Goal: Information Seeking & Learning: Learn about a topic

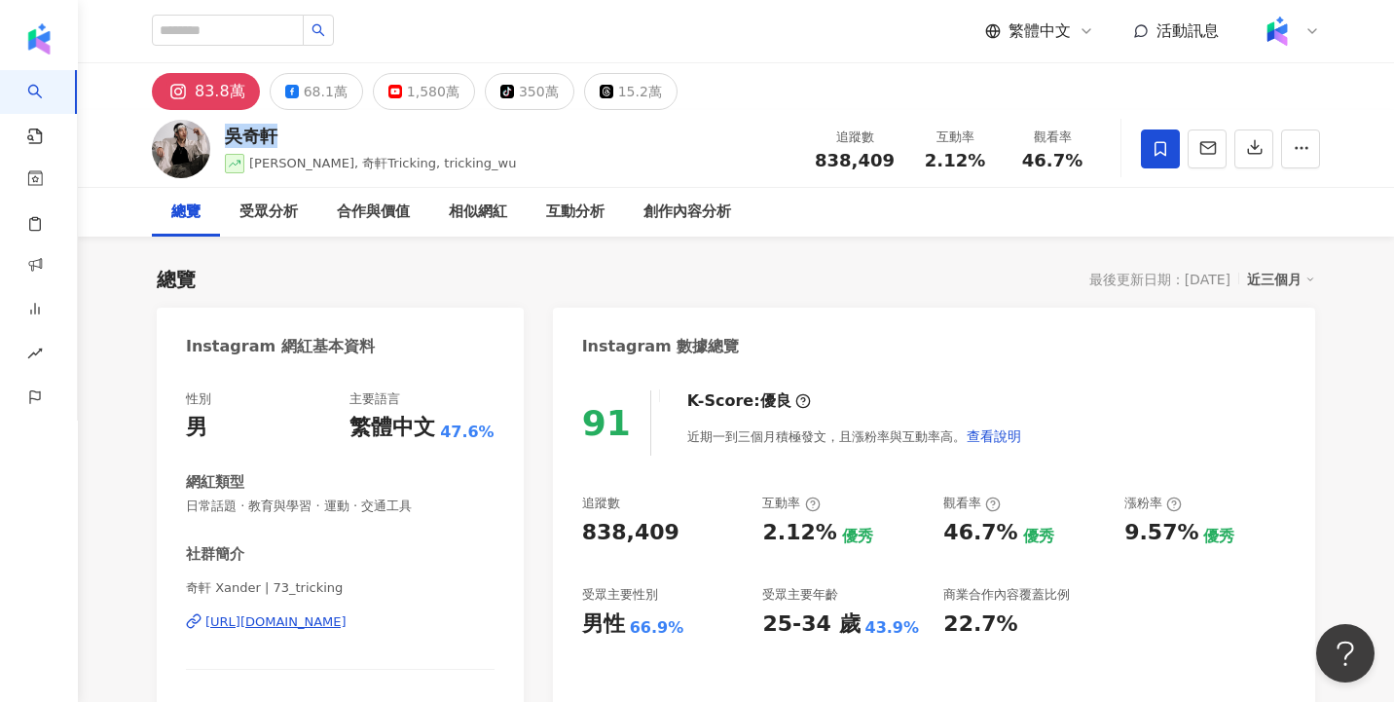
drag, startPoint x: 229, startPoint y: 134, endPoint x: 278, endPoint y: 134, distance: 49.7
click at [278, 134] on div "吳奇軒" at bounding box center [371, 136] width 292 height 24
click at [255, 132] on div "吳奇軒" at bounding box center [371, 136] width 292 height 24
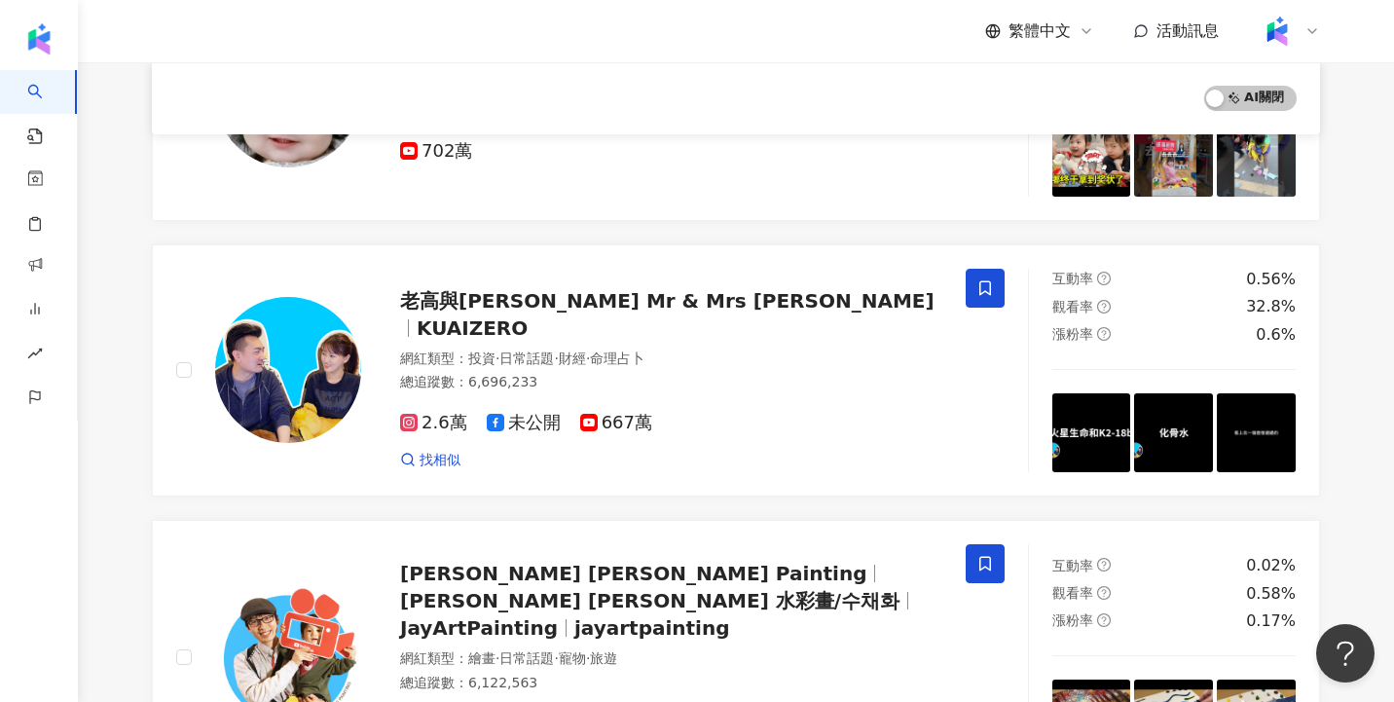
scroll to position [2379, 0]
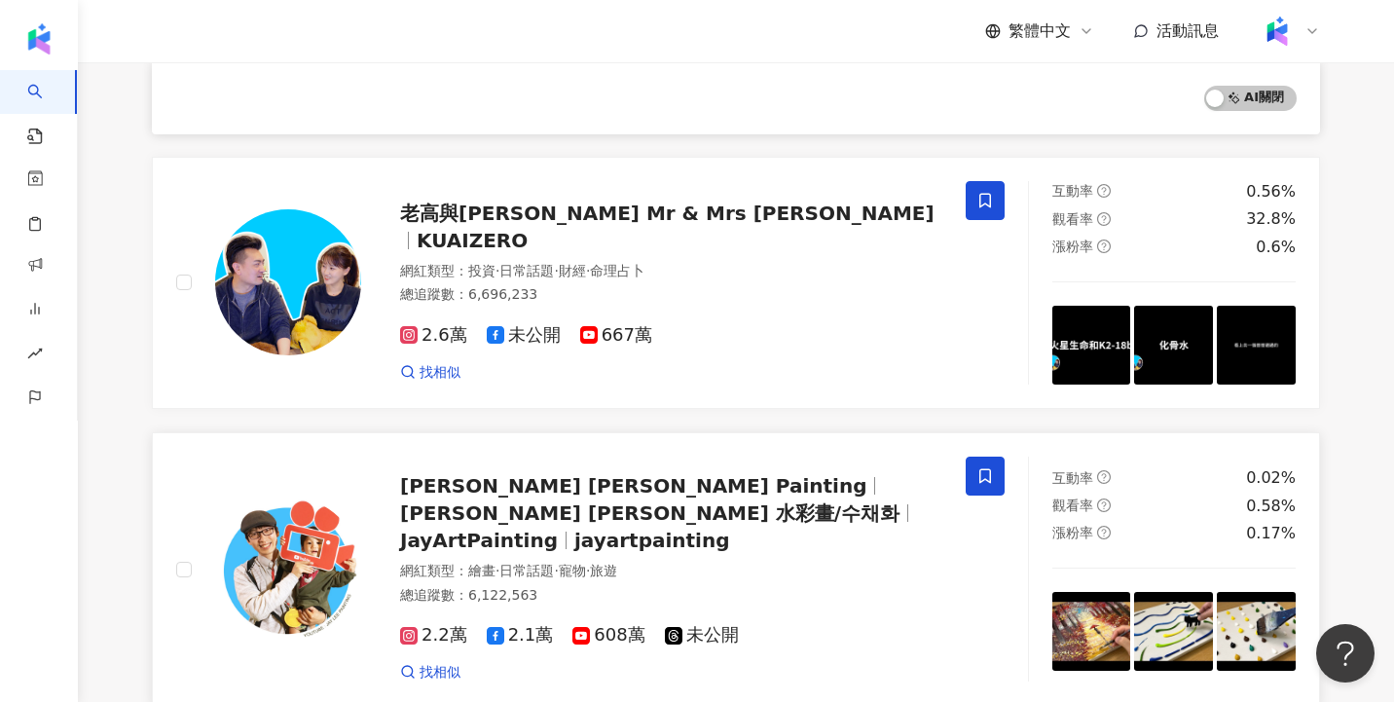
click at [666, 501] on span "Jay Lee 水彩畫/수채화" at bounding box center [650, 512] width 500 height 23
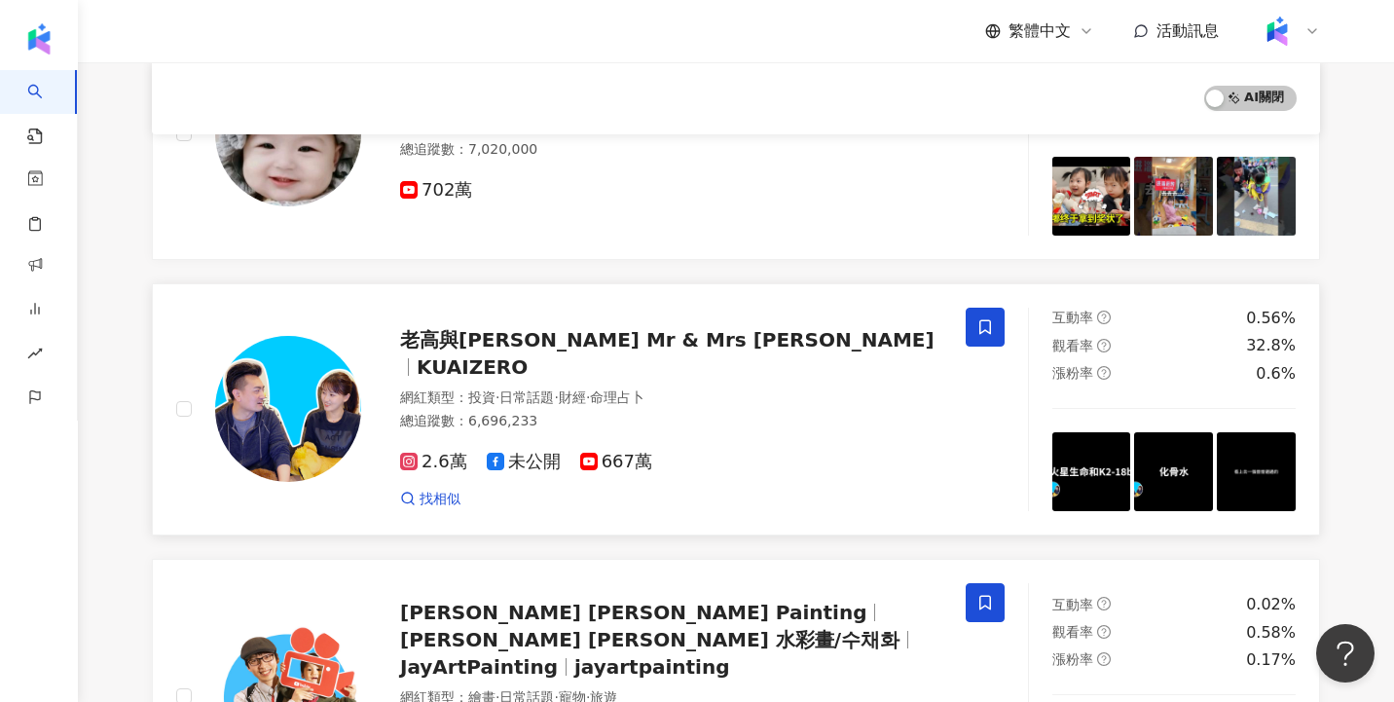
scroll to position [2222, 0]
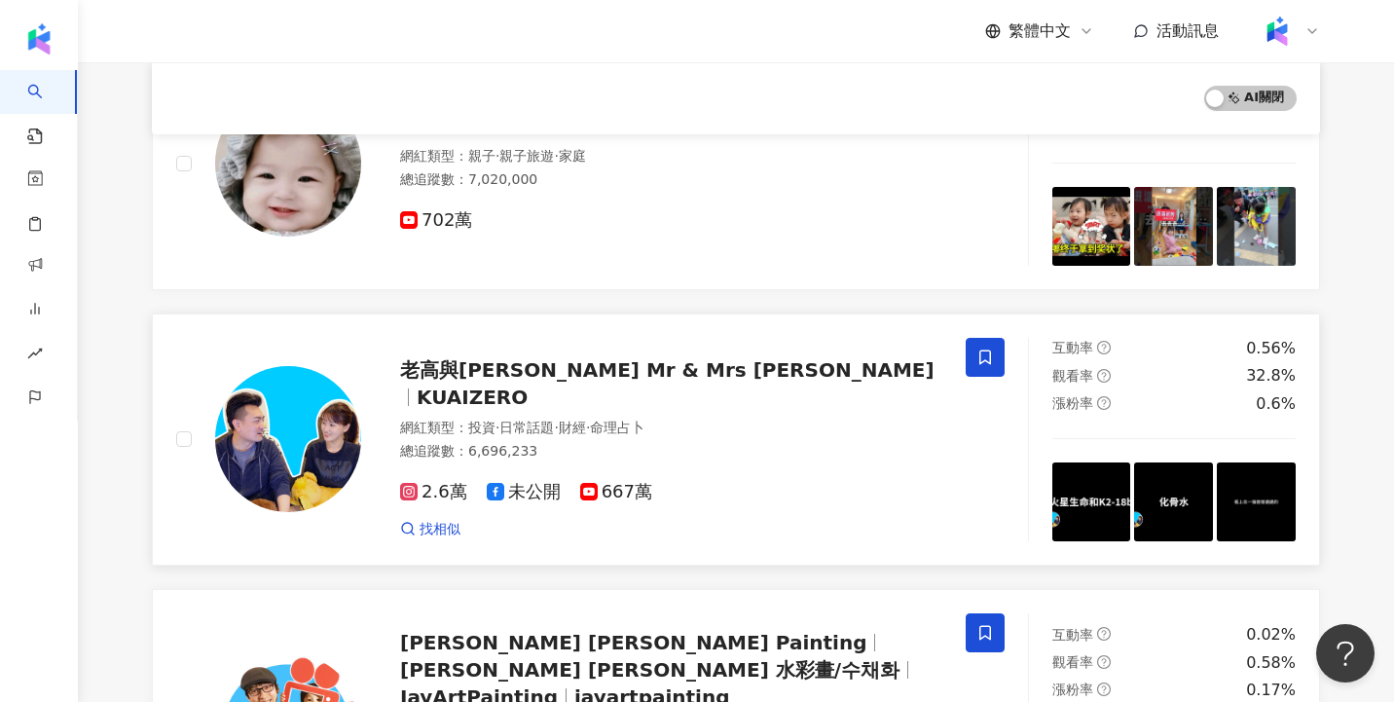
click at [627, 383] on span "老高與小茉 Mr & Mrs Gao" at bounding box center [667, 383] width 535 height 51
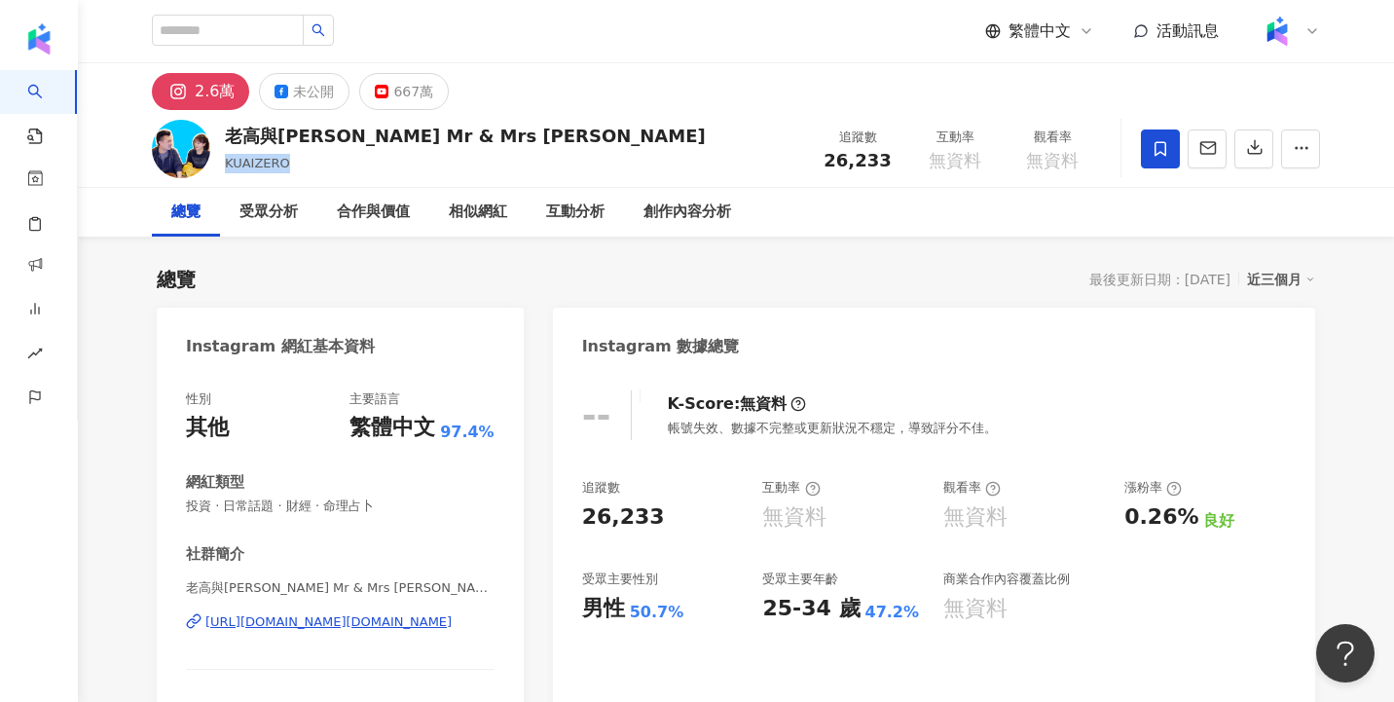
drag, startPoint x: 225, startPoint y: 163, endPoint x: 294, endPoint y: 163, distance: 69.1
click at [294, 163] on div "KUAIZERO" at bounding box center [465, 163] width 481 height 19
click at [302, 164] on div "KUAIZERO" at bounding box center [465, 163] width 481 height 19
click at [316, 83] on div "未公開" at bounding box center [313, 91] width 41 height 27
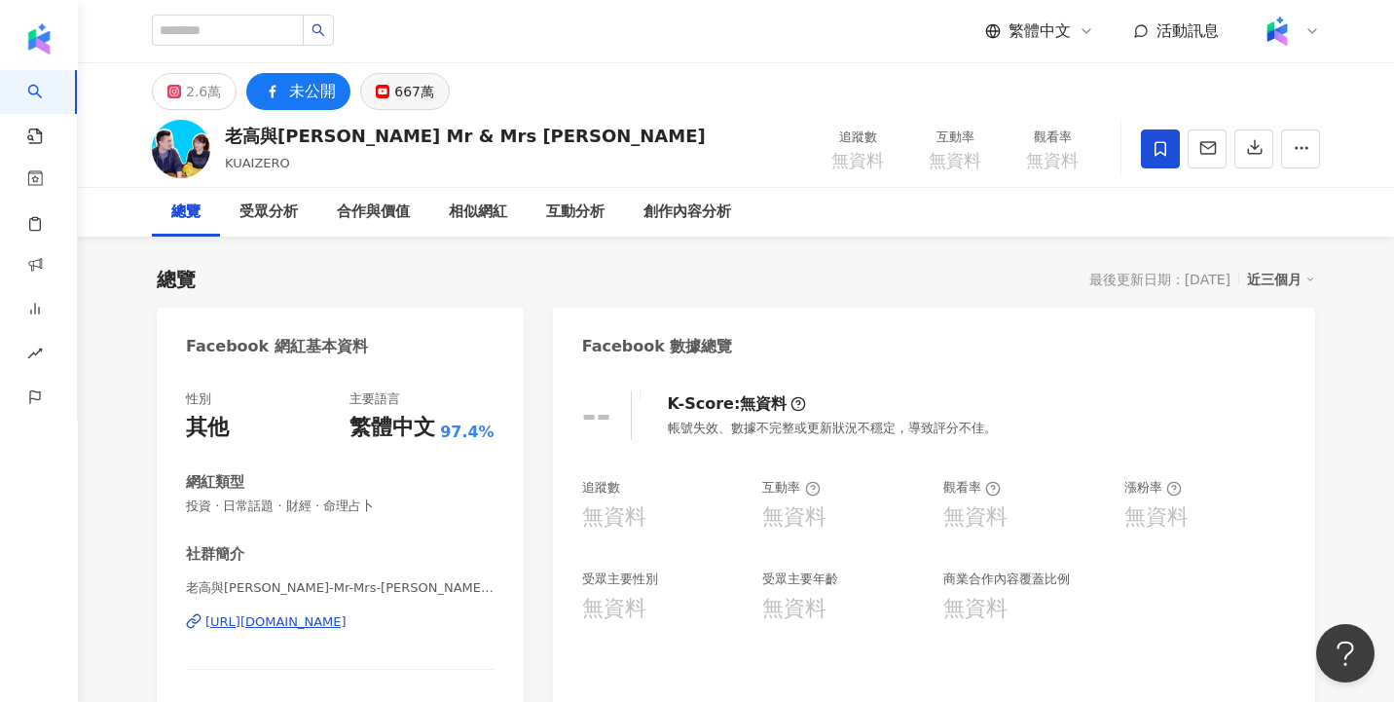
click at [402, 91] on div "667萬" at bounding box center [414, 91] width 40 height 27
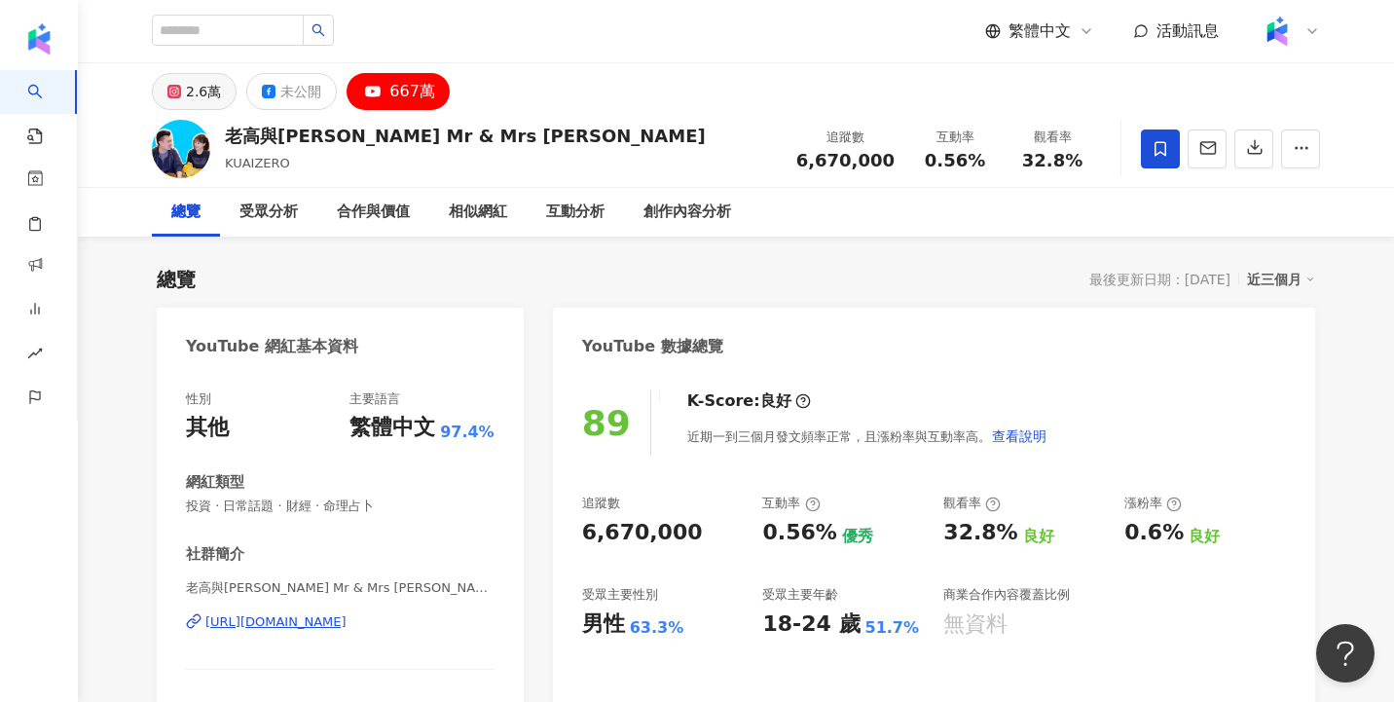
click at [191, 91] on div "2.6萬" at bounding box center [203, 91] width 35 height 27
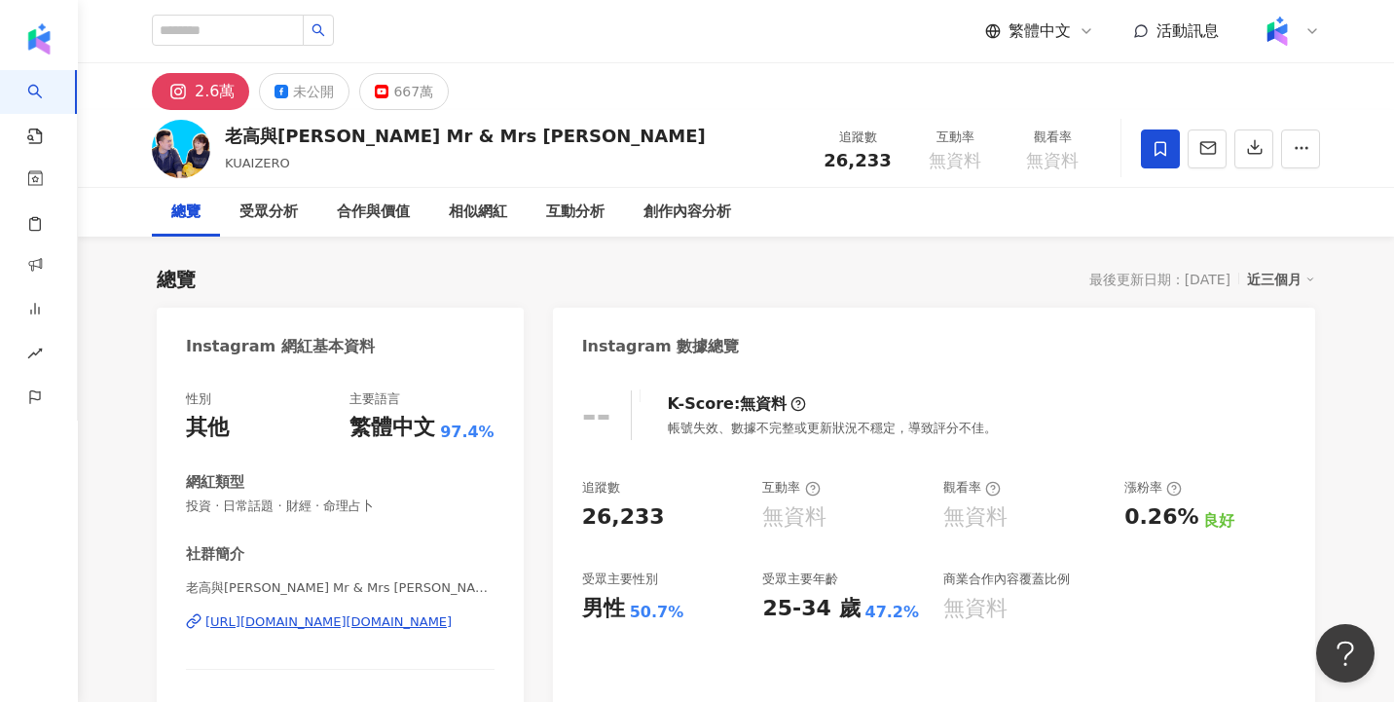
click at [300, 164] on div "KUAIZERO" at bounding box center [465, 163] width 481 height 19
drag, startPoint x: 286, startPoint y: 164, endPoint x: 223, endPoint y: 164, distance: 63.3
click at [223, 164] on div "老高與小茉 Mr & Mrs Gao KUAIZERO 追蹤數 26,233 互動率 無資料 觀看率 無資料" at bounding box center [736, 148] width 1246 height 77
copy span "KUAIZERO"
click at [330, 177] on div "老高與小茉 Mr & Mrs Gao KUAIZERO 追蹤數 26,233 互動率 無資料 觀看率 無資料" at bounding box center [736, 148] width 1246 height 77
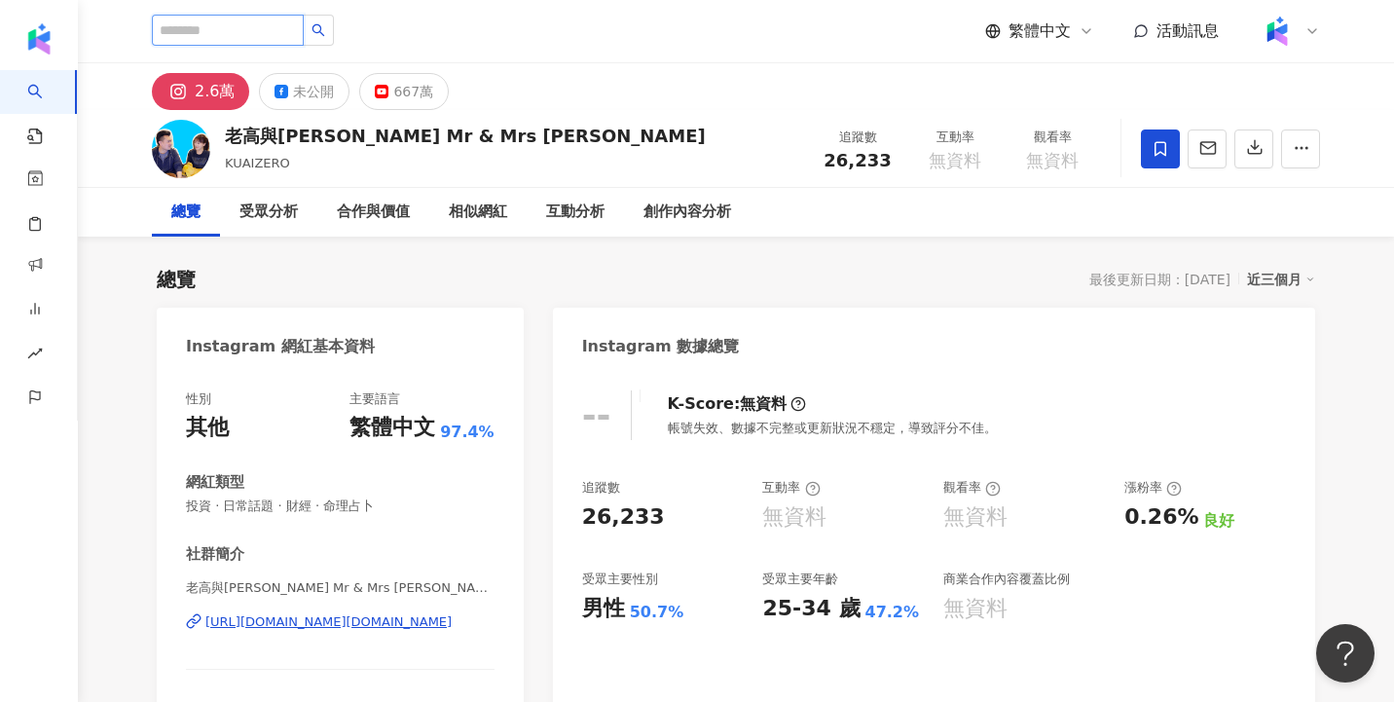
click at [230, 31] on input "search" at bounding box center [228, 30] width 152 height 31
paste input "********"
type input "********"
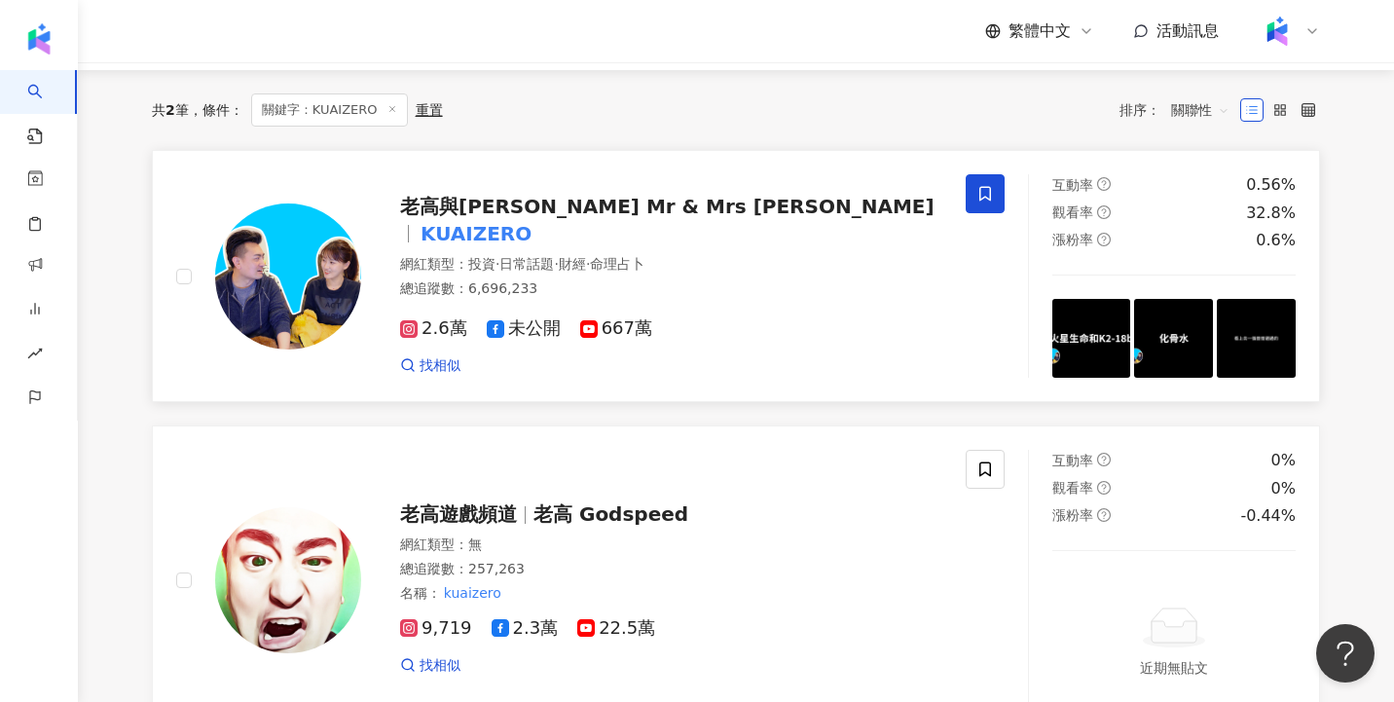
scroll to position [52, 0]
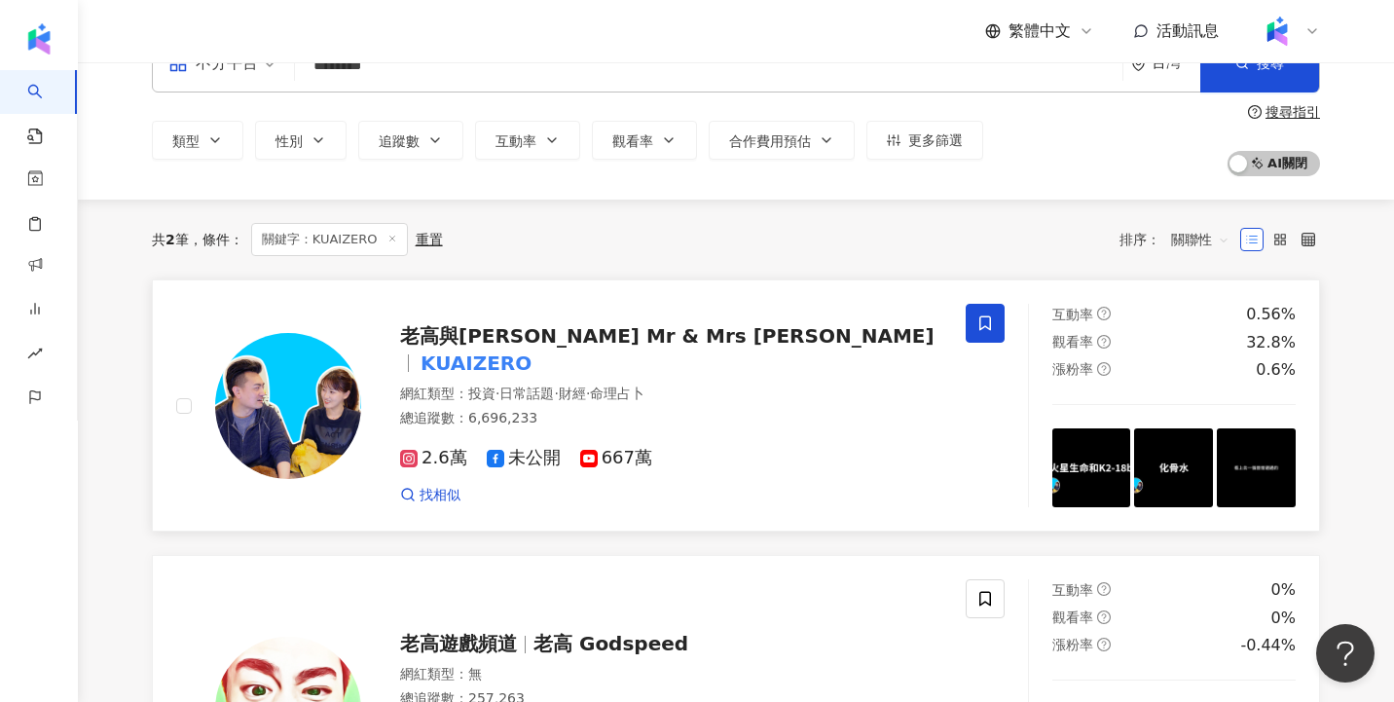
click at [298, 402] on img at bounding box center [288, 406] width 146 height 146
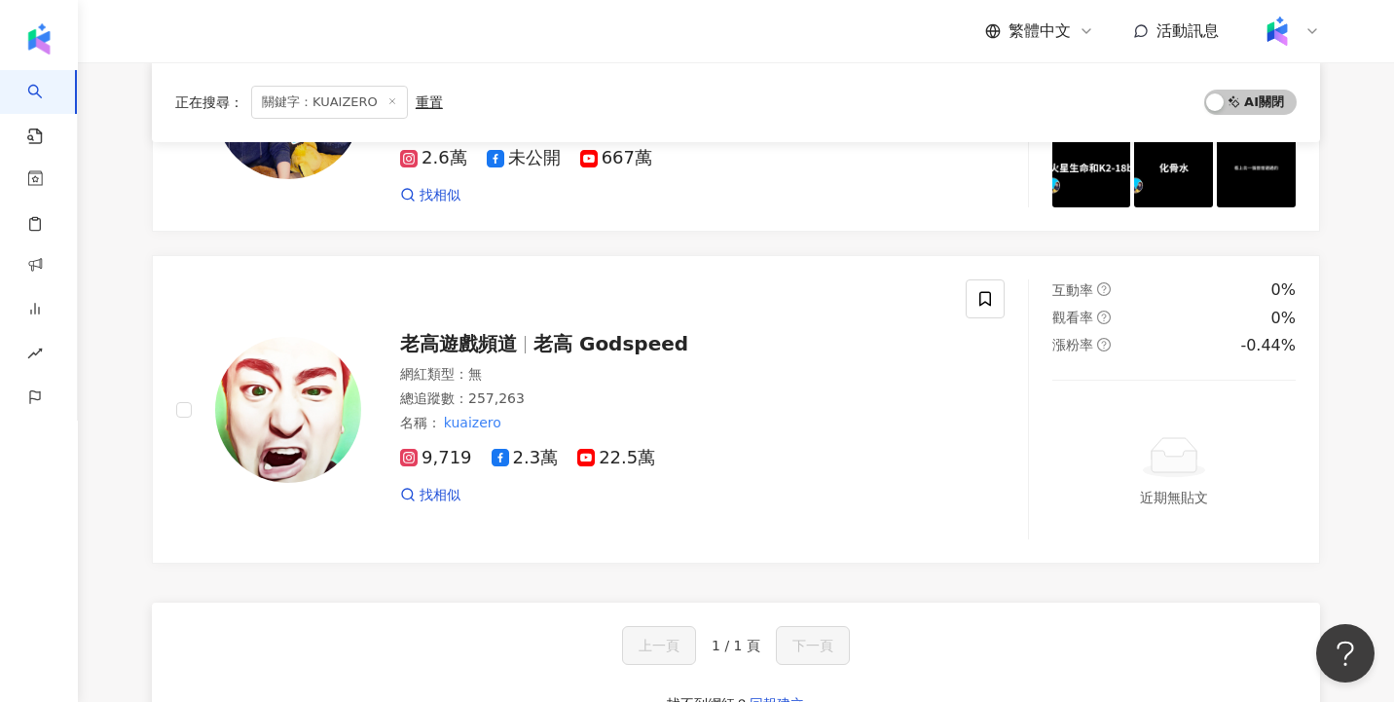
scroll to position [0, 0]
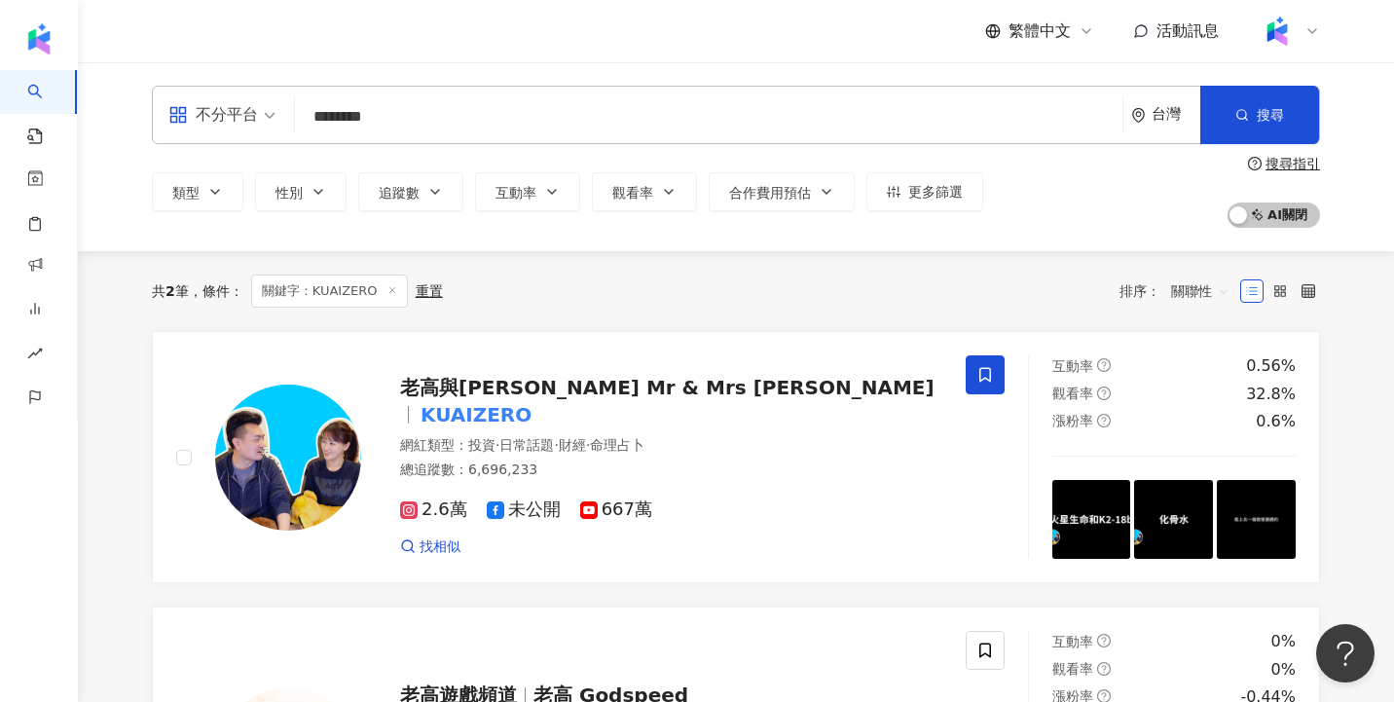
click at [391, 288] on icon at bounding box center [393, 290] width 10 height 10
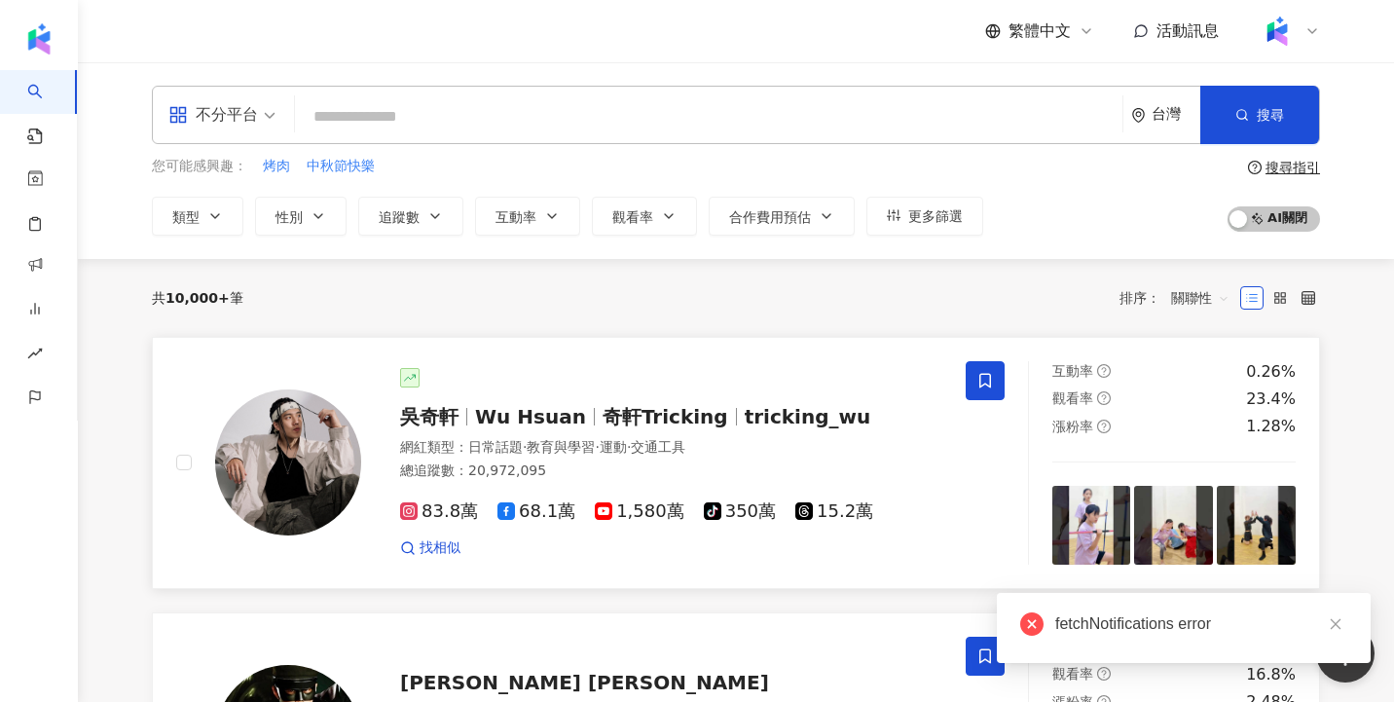
click at [691, 418] on span "奇軒Tricking" at bounding box center [666, 416] width 126 height 23
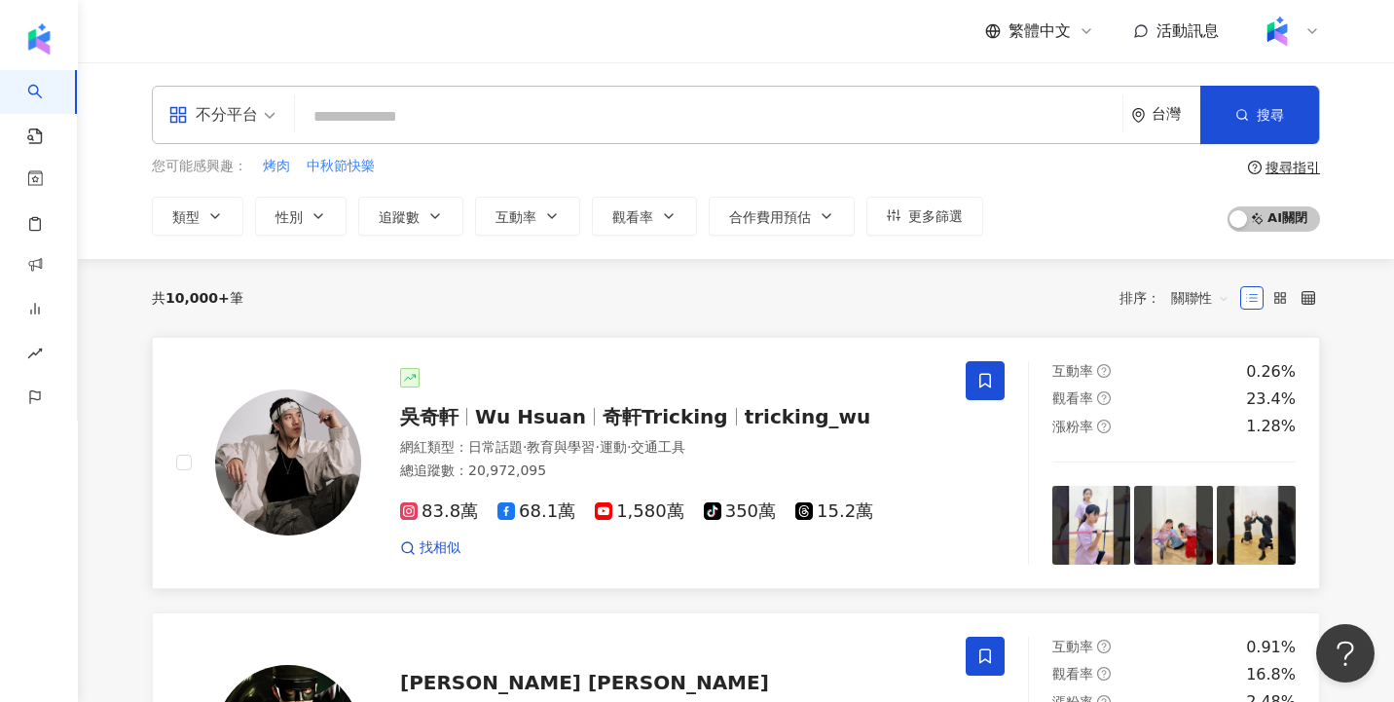
click at [432, 426] on span "吳奇軒" at bounding box center [429, 416] width 58 height 23
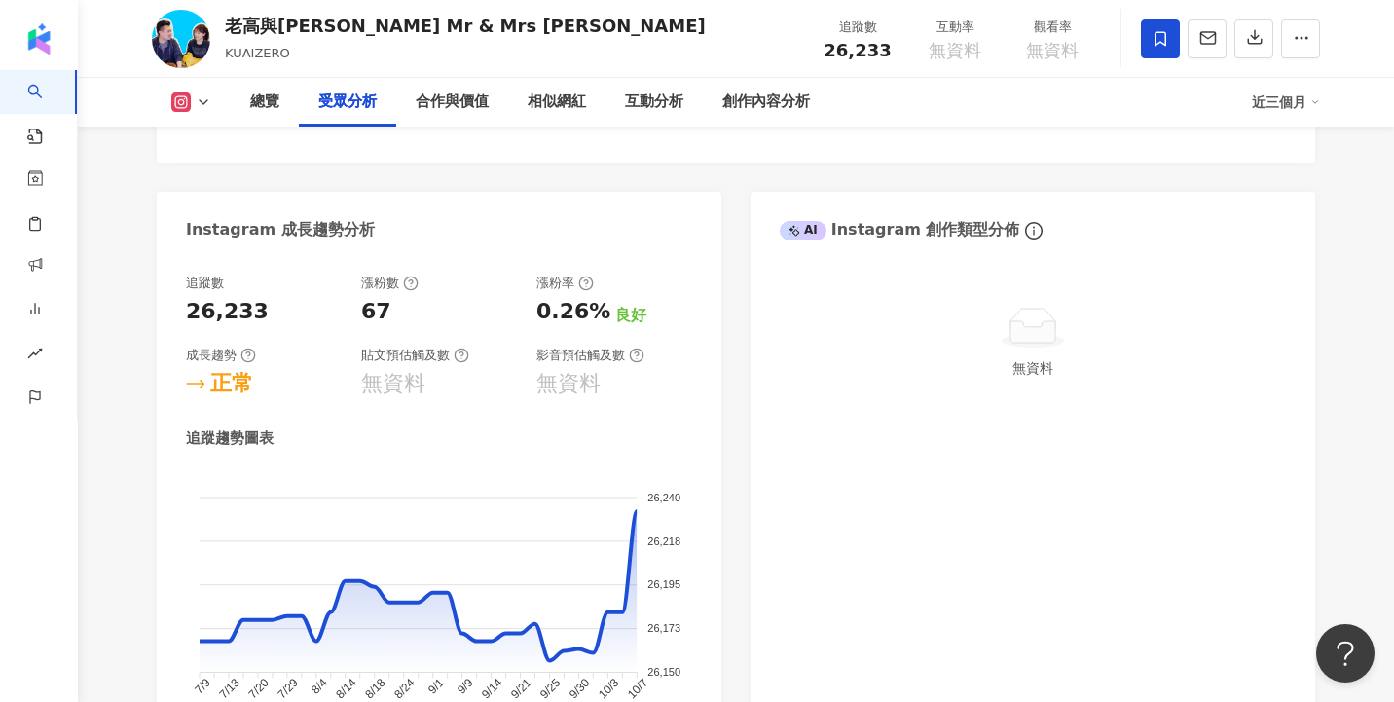
scroll to position [476, 0]
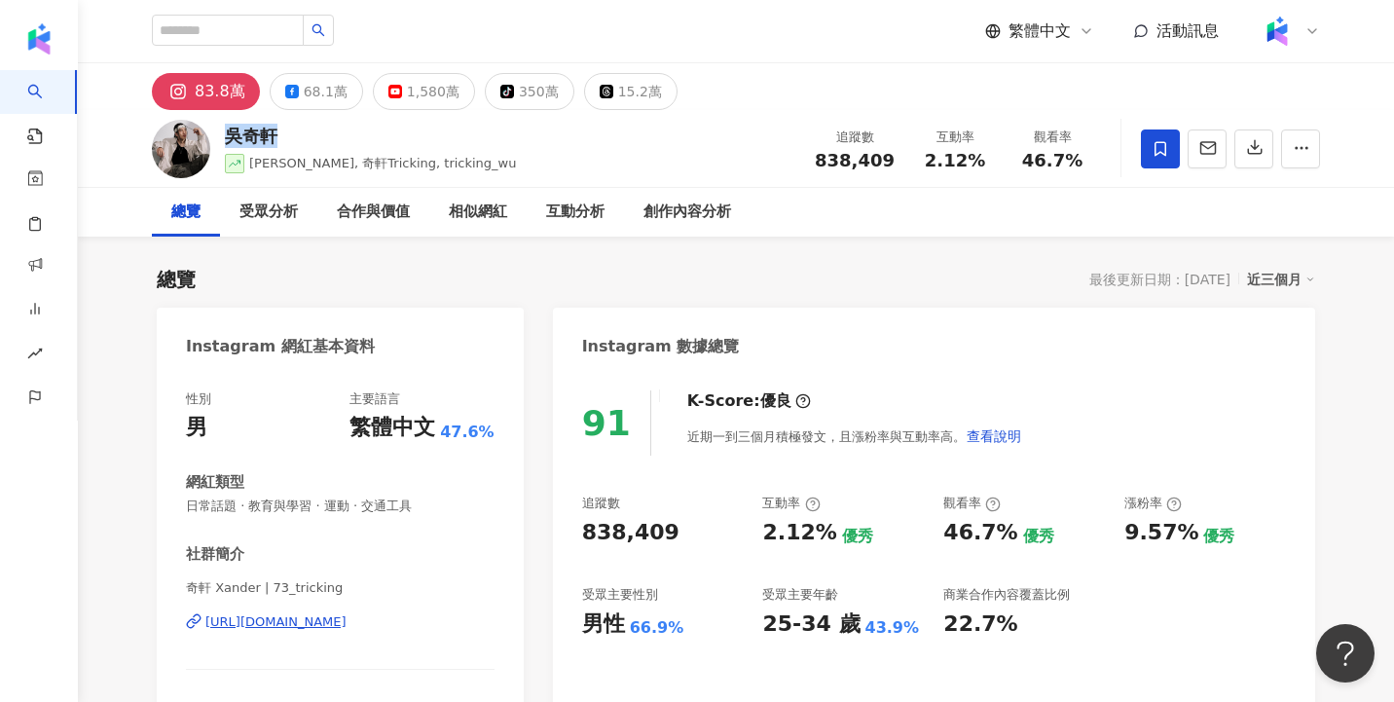
drag, startPoint x: 230, startPoint y: 135, endPoint x: 286, endPoint y: 136, distance: 56.5
click at [286, 136] on div "吳奇軒" at bounding box center [371, 136] width 292 height 24
click at [289, 142] on div "吳奇軒" at bounding box center [371, 136] width 292 height 24
click at [307, 624] on div "[URL][DOMAIN_NAME]" at bounding box center [275, 622] width 141 height 18
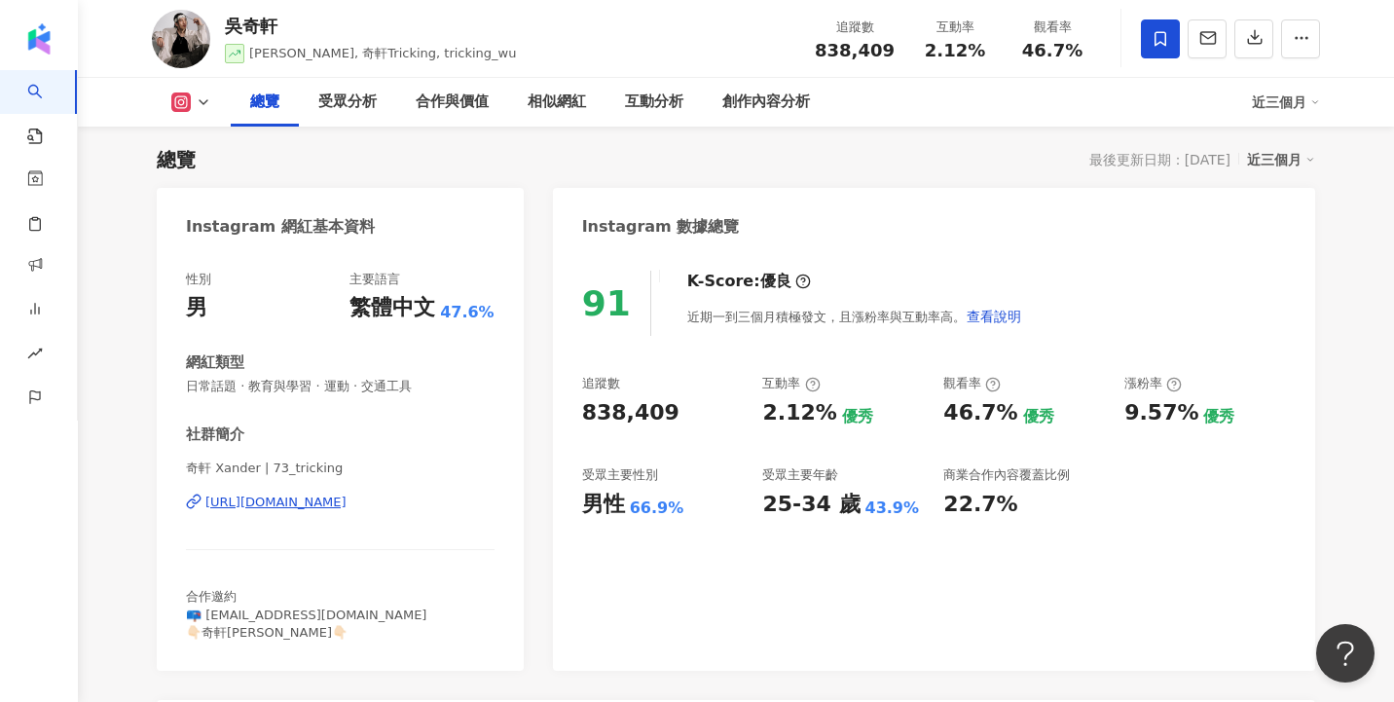
scroll to position [47, 0]
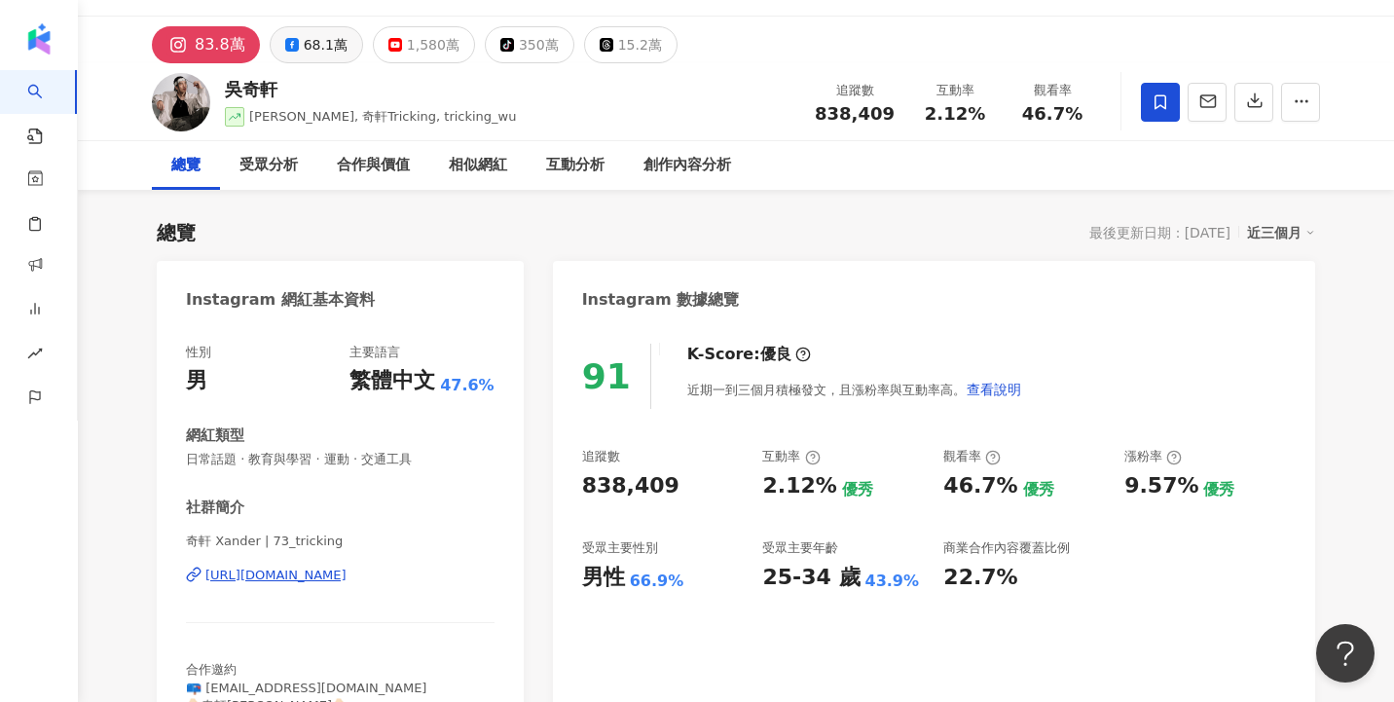
click at [309, 56] on div "68.1萬" at bounding box center [326, 44] width 44 height 27
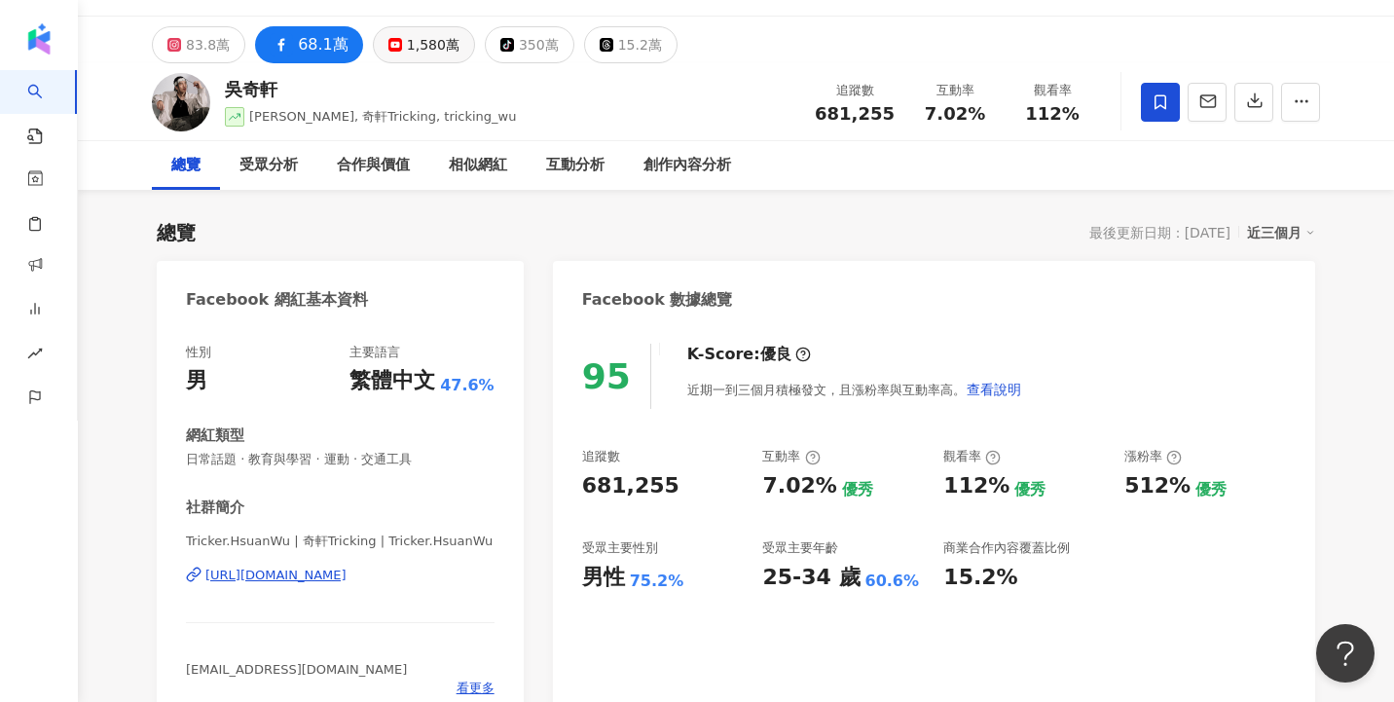
click at [423, 50] on div "1,580萬" at bounding box center [433, 44] width 53 height 27
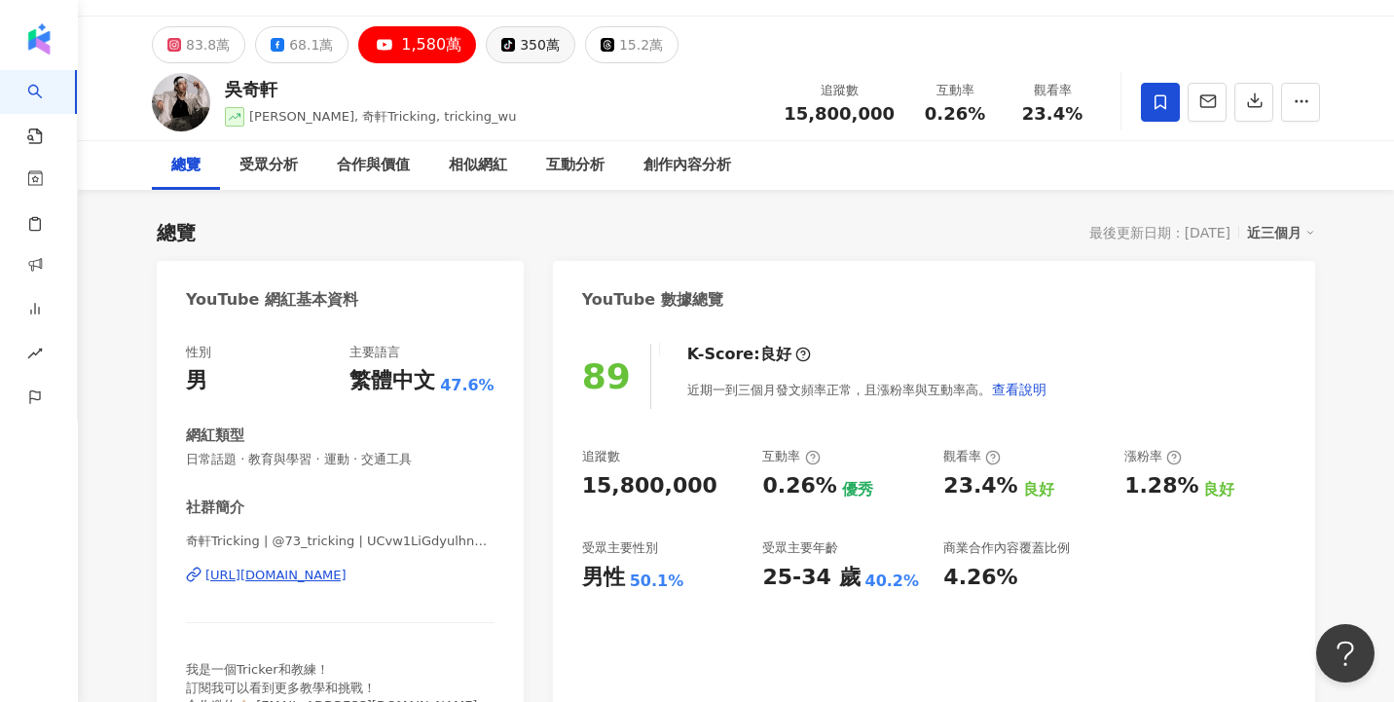
click at [506, 44] on button "tiktok-icon 350萬" at bounding box center [531, 44] width 90 height 37
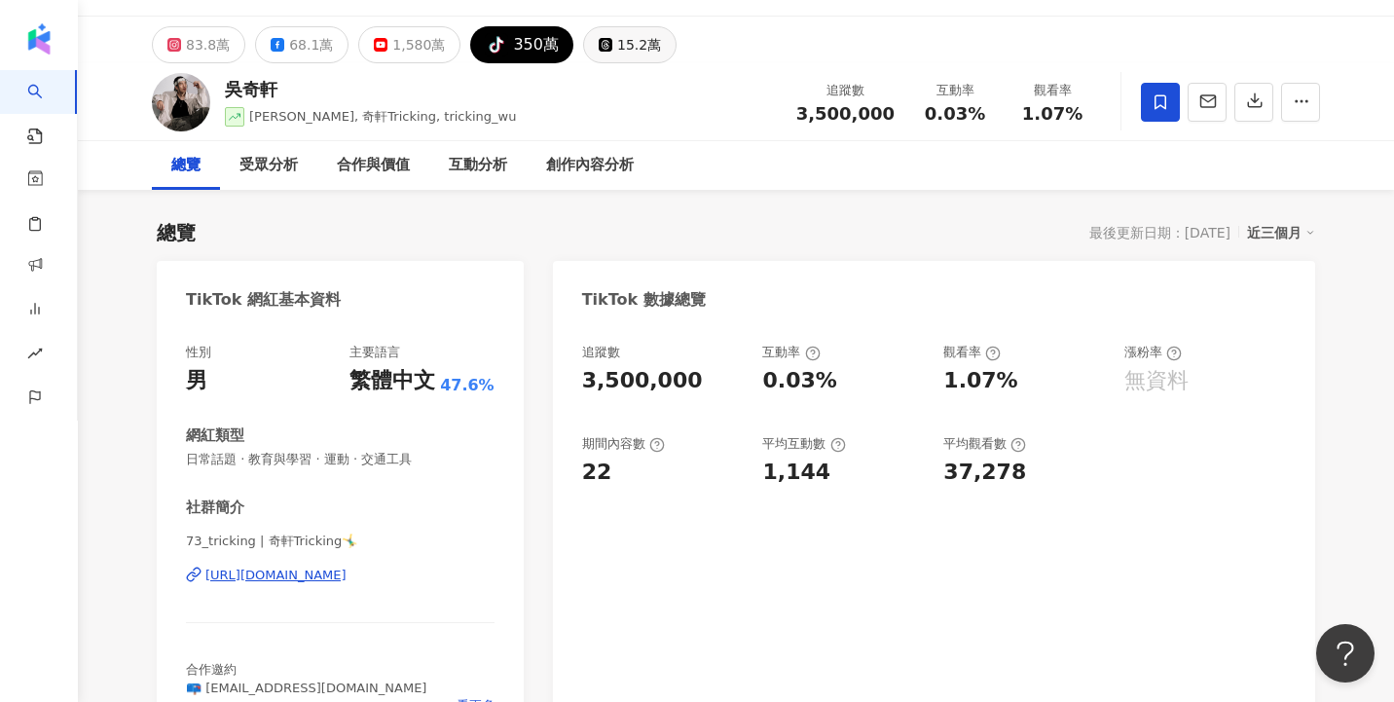
click at [617, 50] on div "15.2萬" at bounding box center [639, 44] width 44 height 27
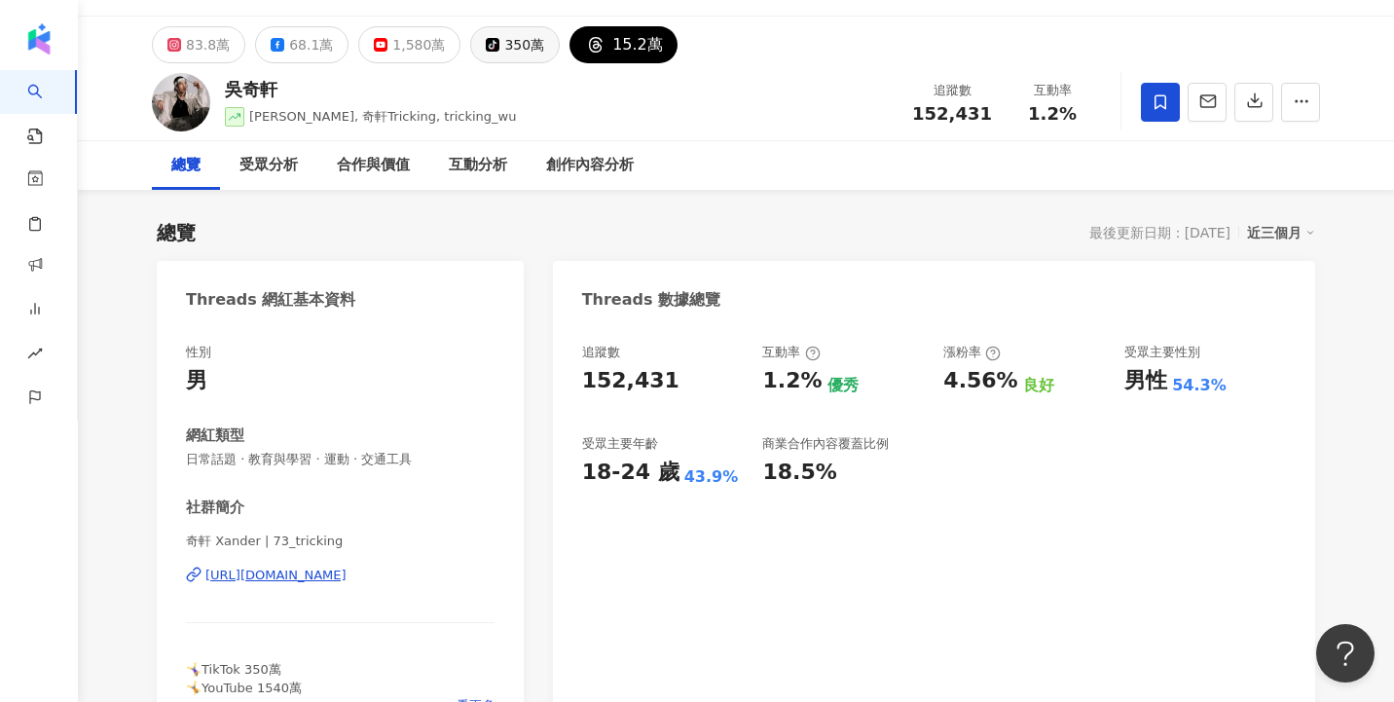
click at [504, 56] on div "350萬" at bounding box center [524, 44] width 40 height 27
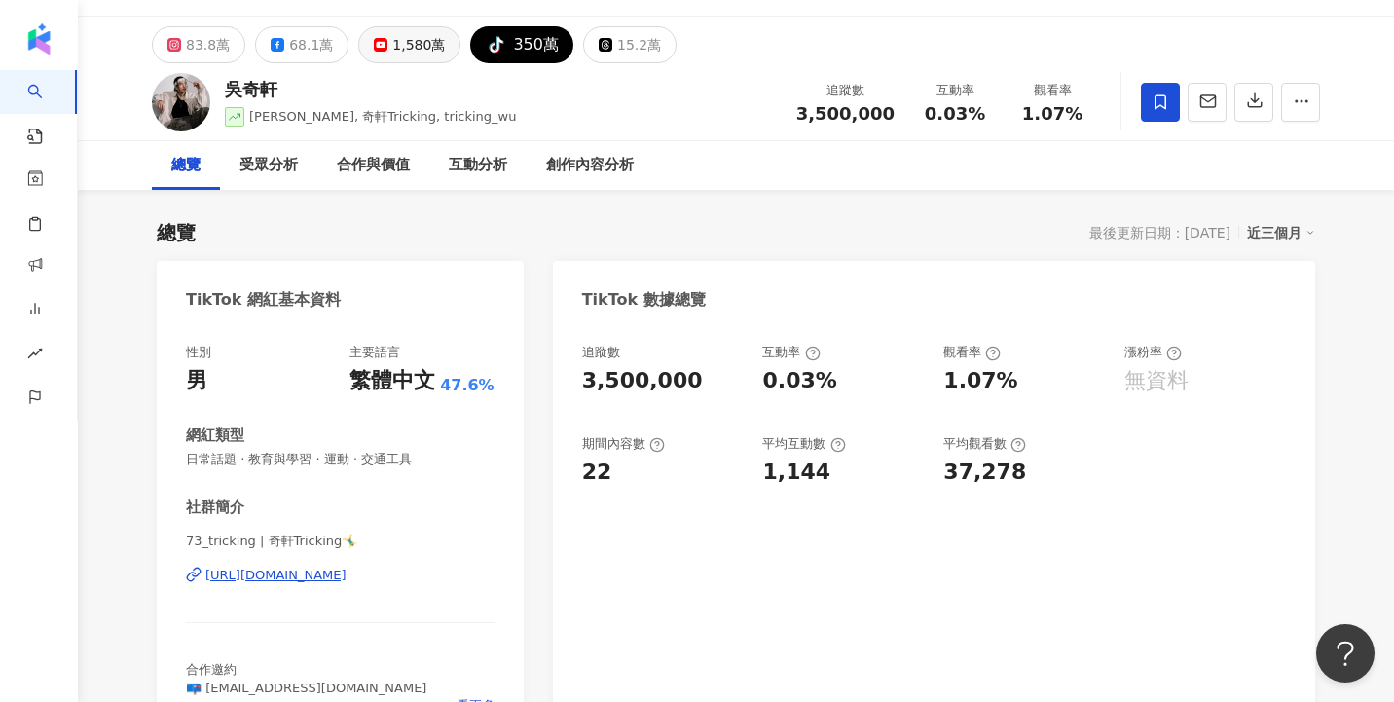
click at [409, 48] on div "1,580萬" at bounding box center [418, 44] width 53 height 27
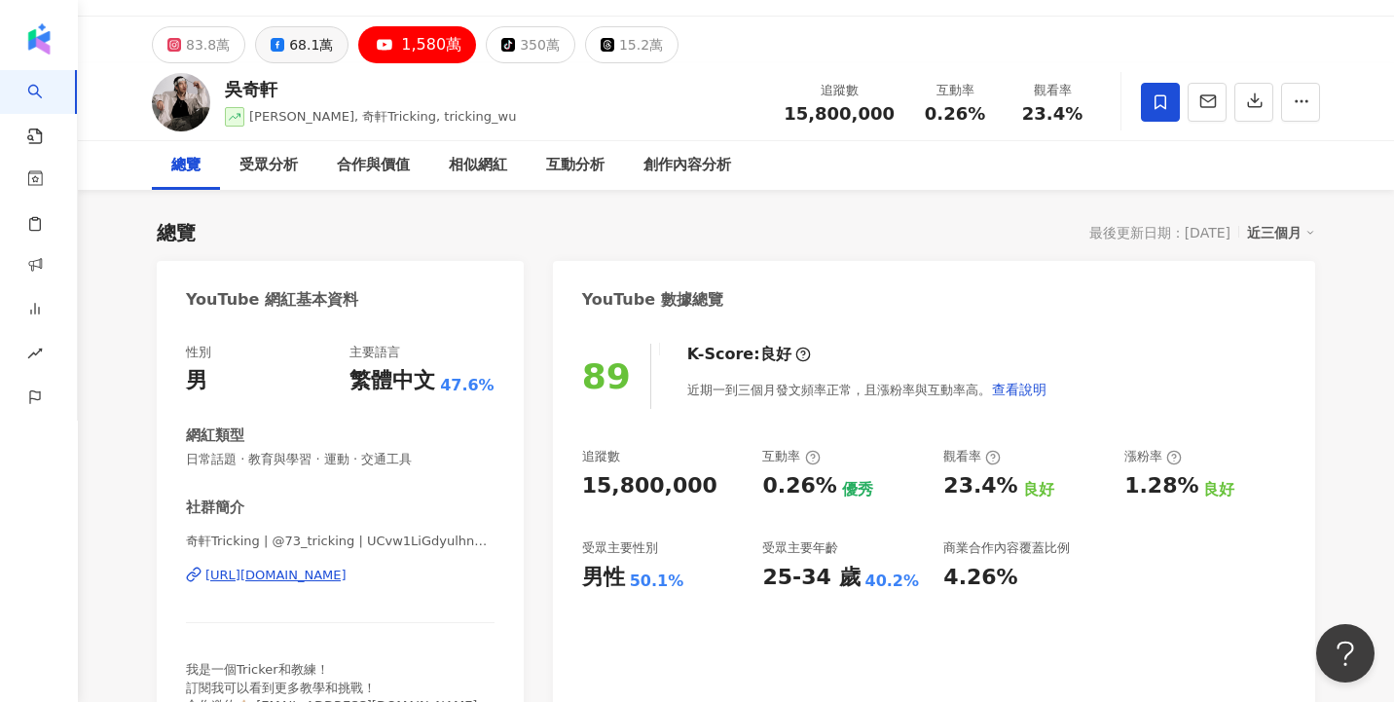
click at [319, 48] on div "68.1萬" at bounding box center [311, 44] width 44 height 27
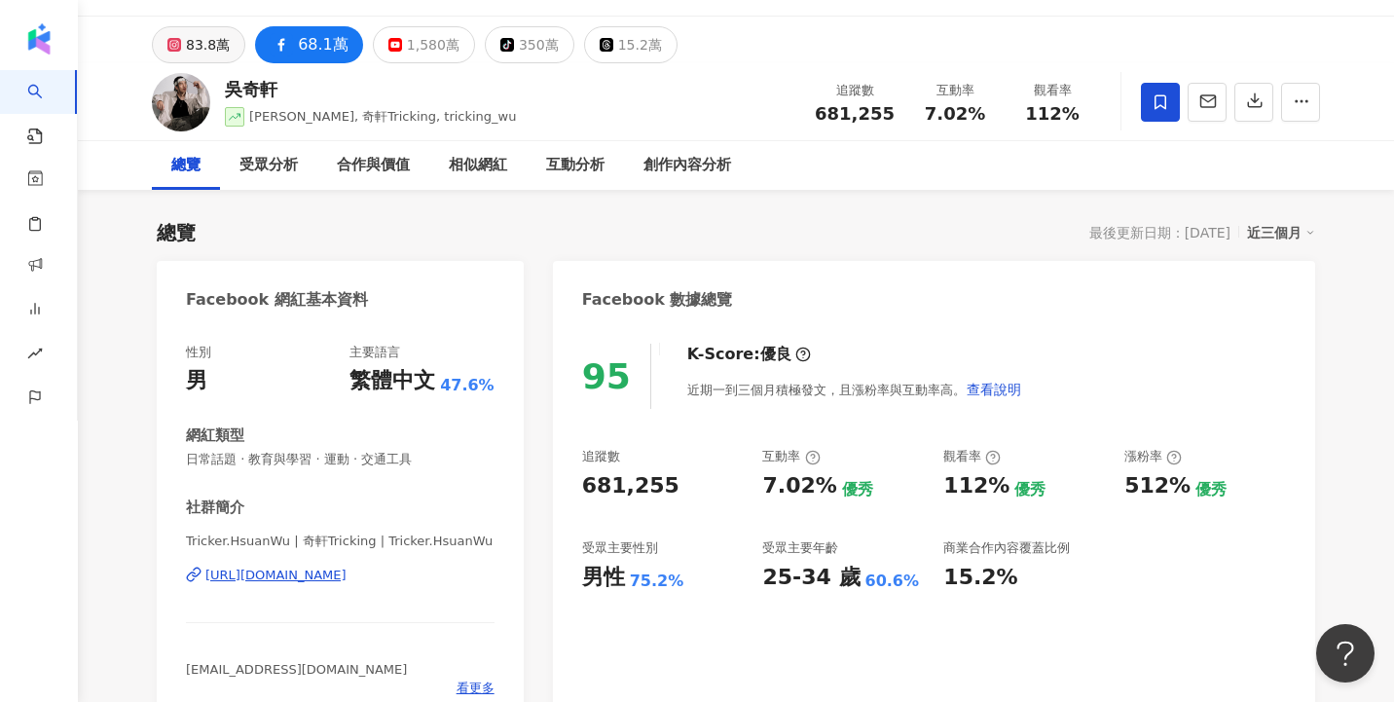
click at [202, 47] on div "83.8萬" at bounding box center [208, 44] width 44 height 27
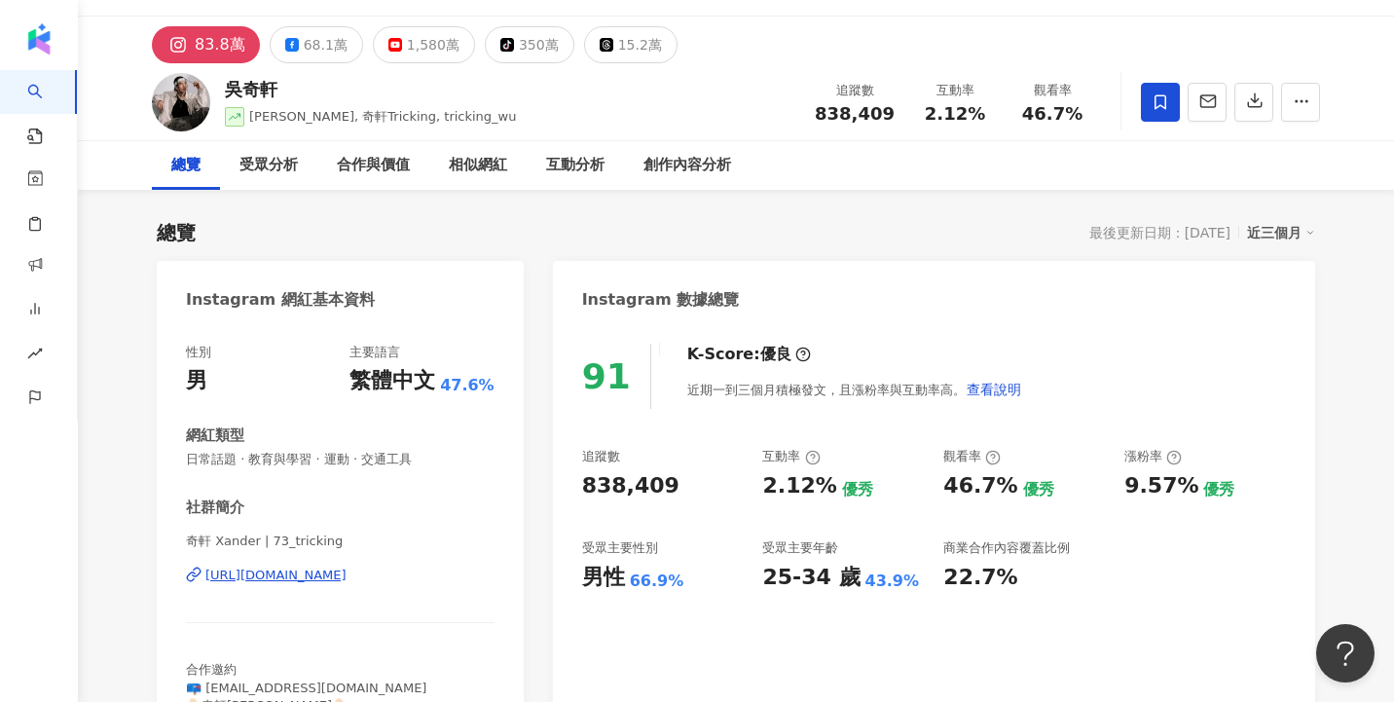
scroll to position [47, 0]
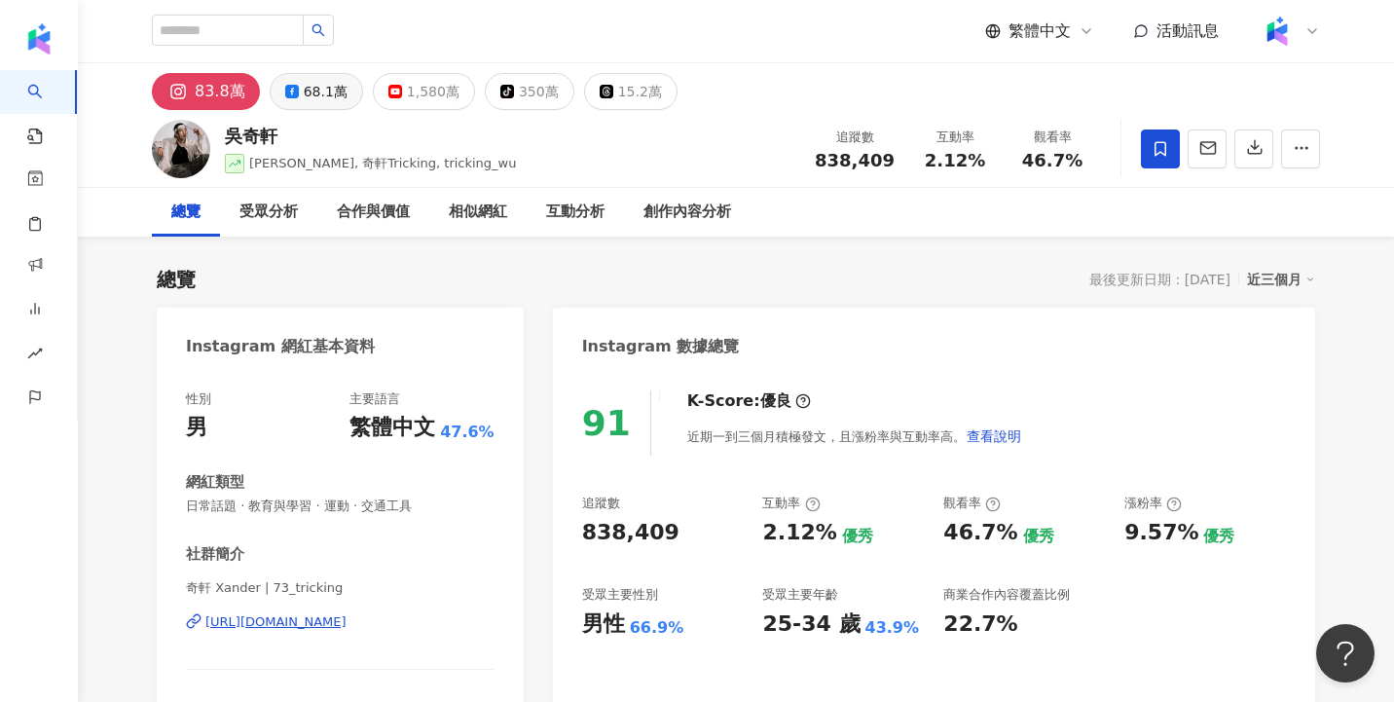
click at [314, 102] on div "68.1萬" at bounding box center [326, 91] width 44 height 27
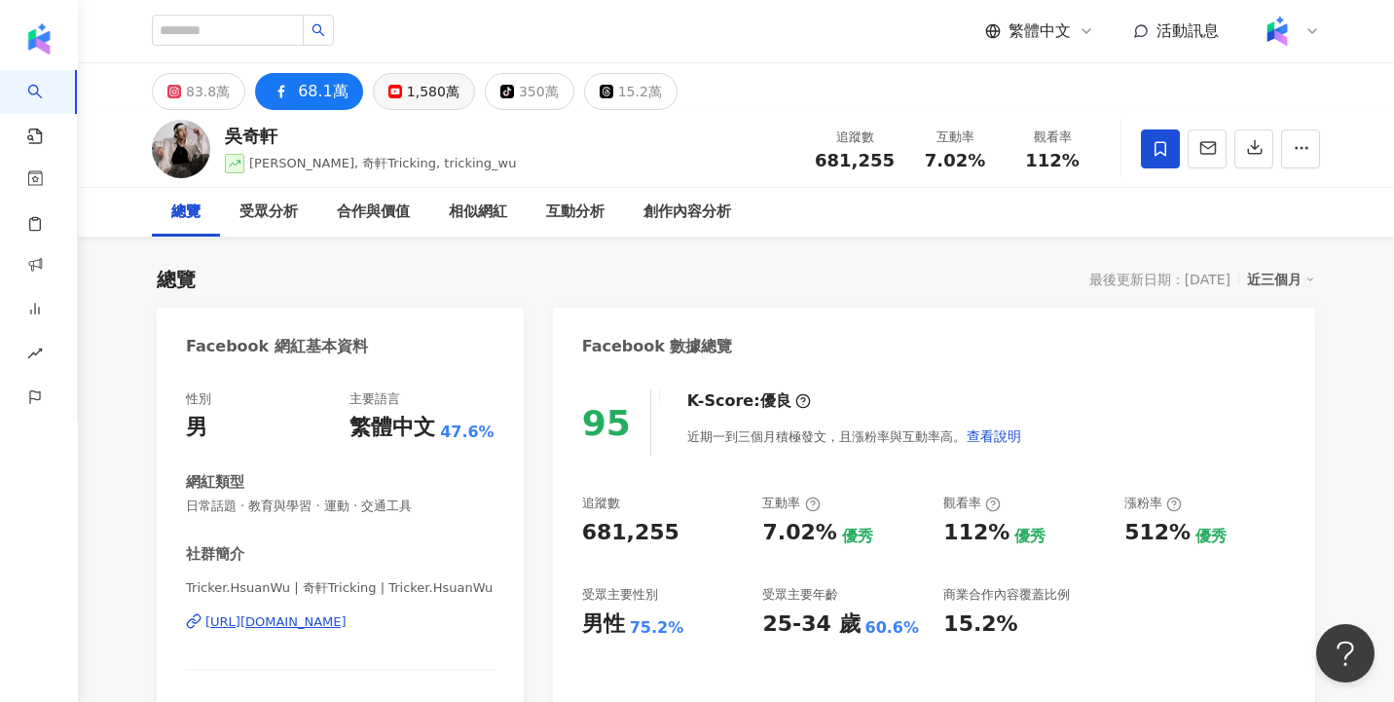
click at [412, 95] on div "1,580萬" at bounding box center [433, 91] width 53 height 27
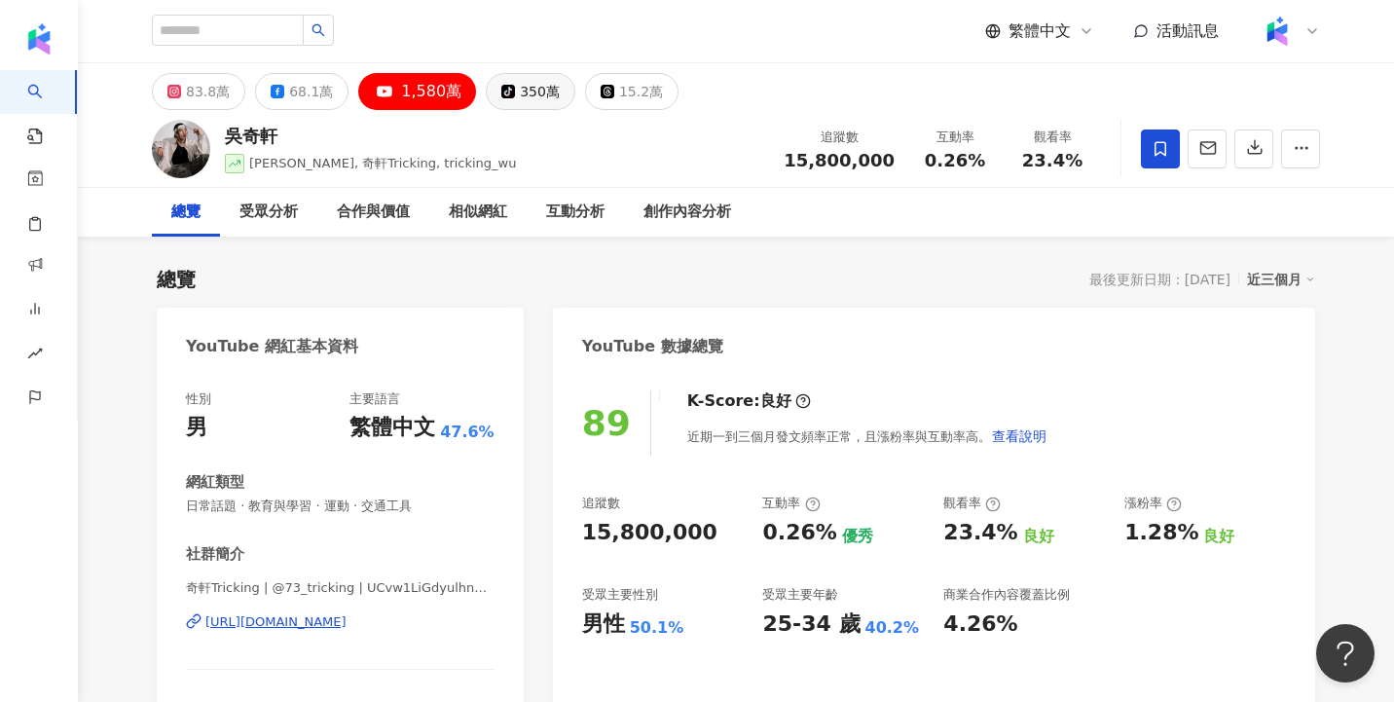
click at [506, 96] on button "tiktok-icon 350萬" at bounding box center [531, 91] width 90 height 37
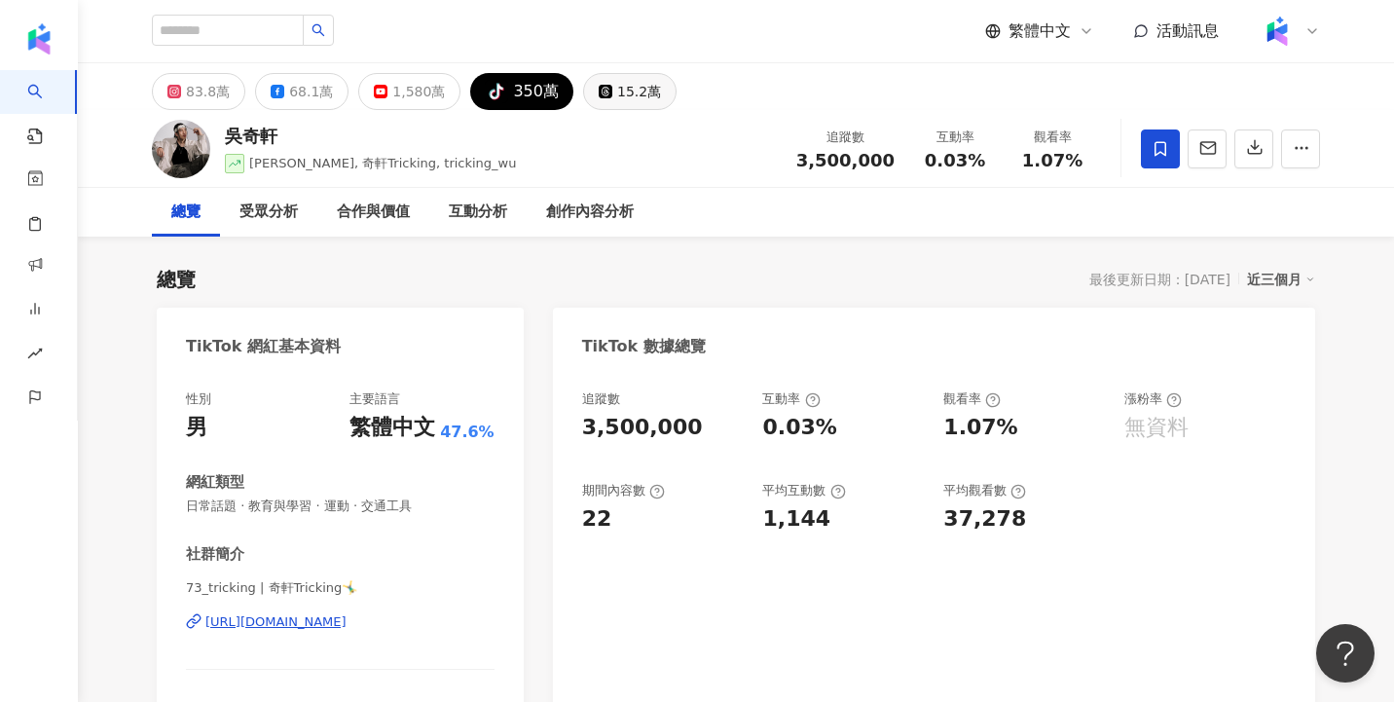
click at [591, 100] on button "15.2萬" at bounding box center [629, 91] width 93 height 37
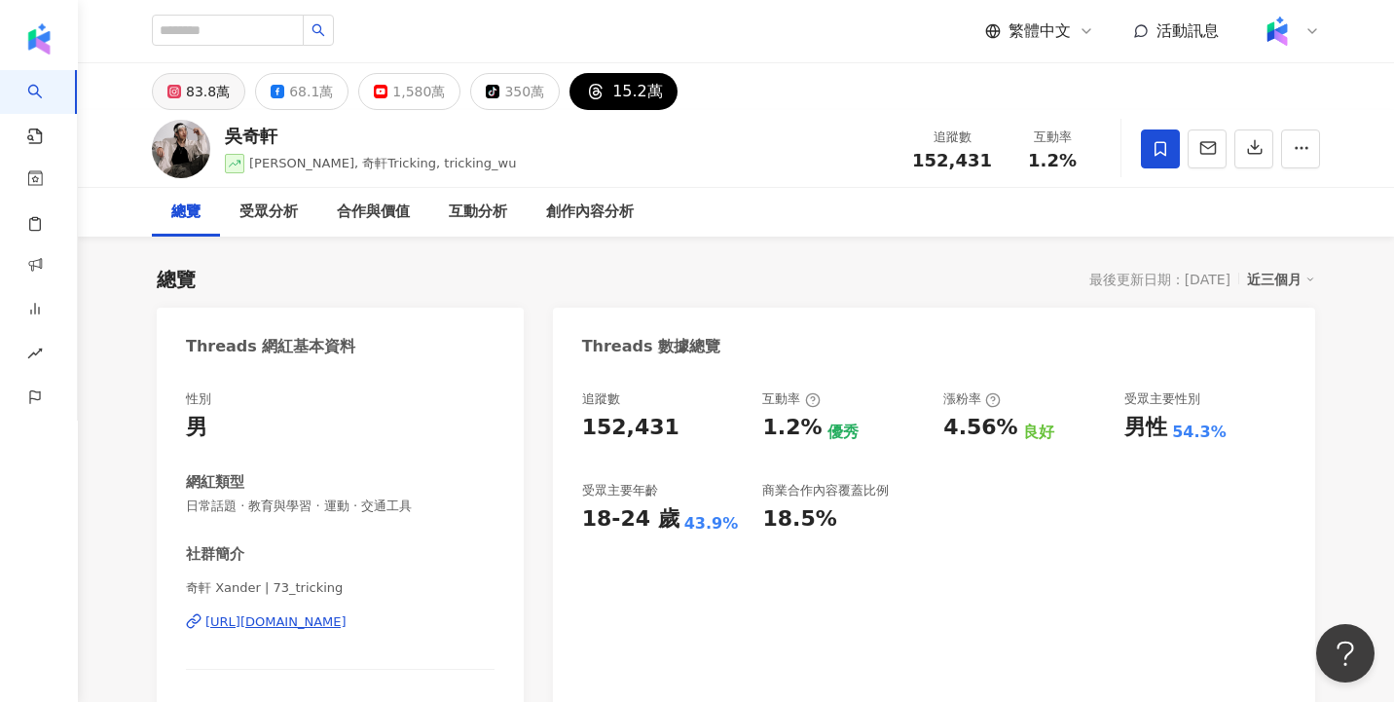
drag, startPoint x: 217, startPoint y: 93, endPoint x: 231, endPoint y: 93, distance: 13.6
click at [217, 93] on div "83.8萬" at bounding box center [208, 91] width 44 height 27
click at [293, 93] on div "68.1萬" at bounding box center [311, 91] width 44 height 27
click at [393, 98] on button "1,580萬" at bounding box center [409, 91] width 102 height 37
click at [507, 100] on div "350萬" at bounding box center [524, 91] width 40 height 27
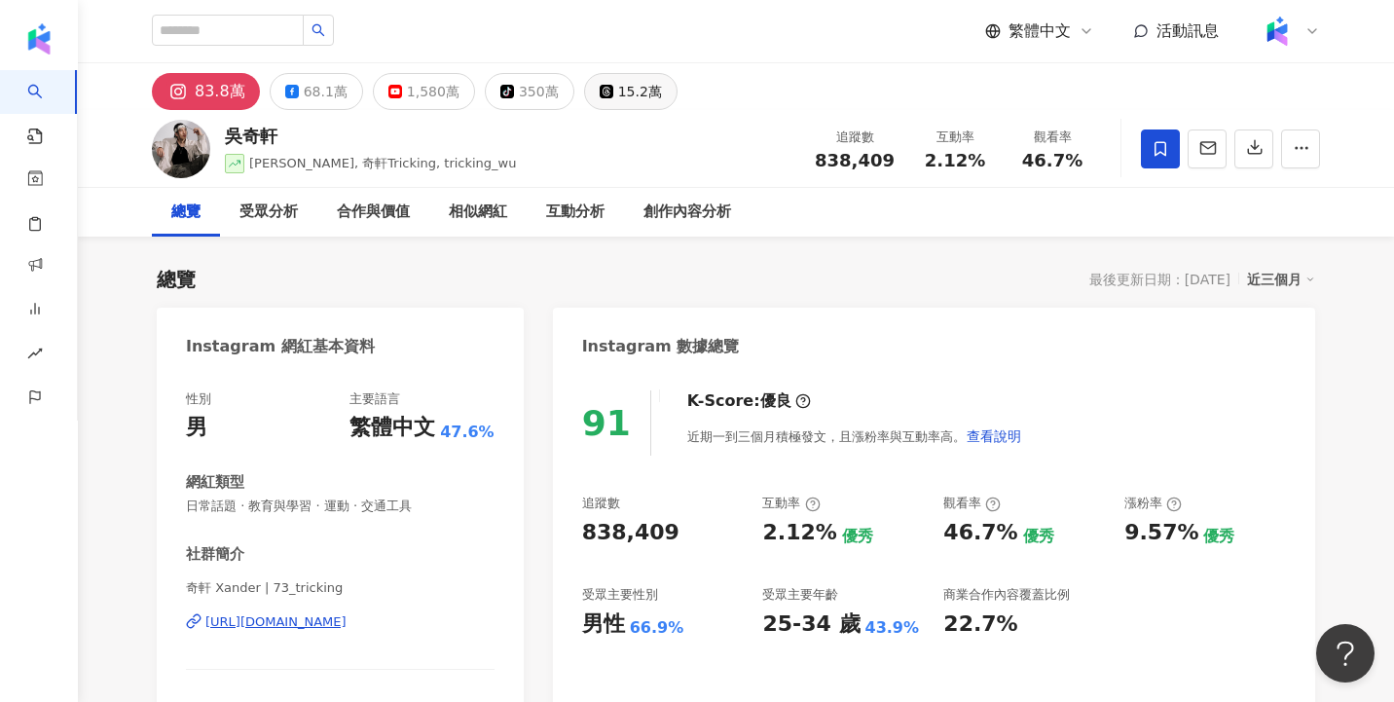
click at [624, 98] on div "15.2萬" at bounding box center [640, 91] width 44 height 27
click at [536, 91] on button "tiktok-icon 350萬" at bounding box center [530, 91] width 90 height 37
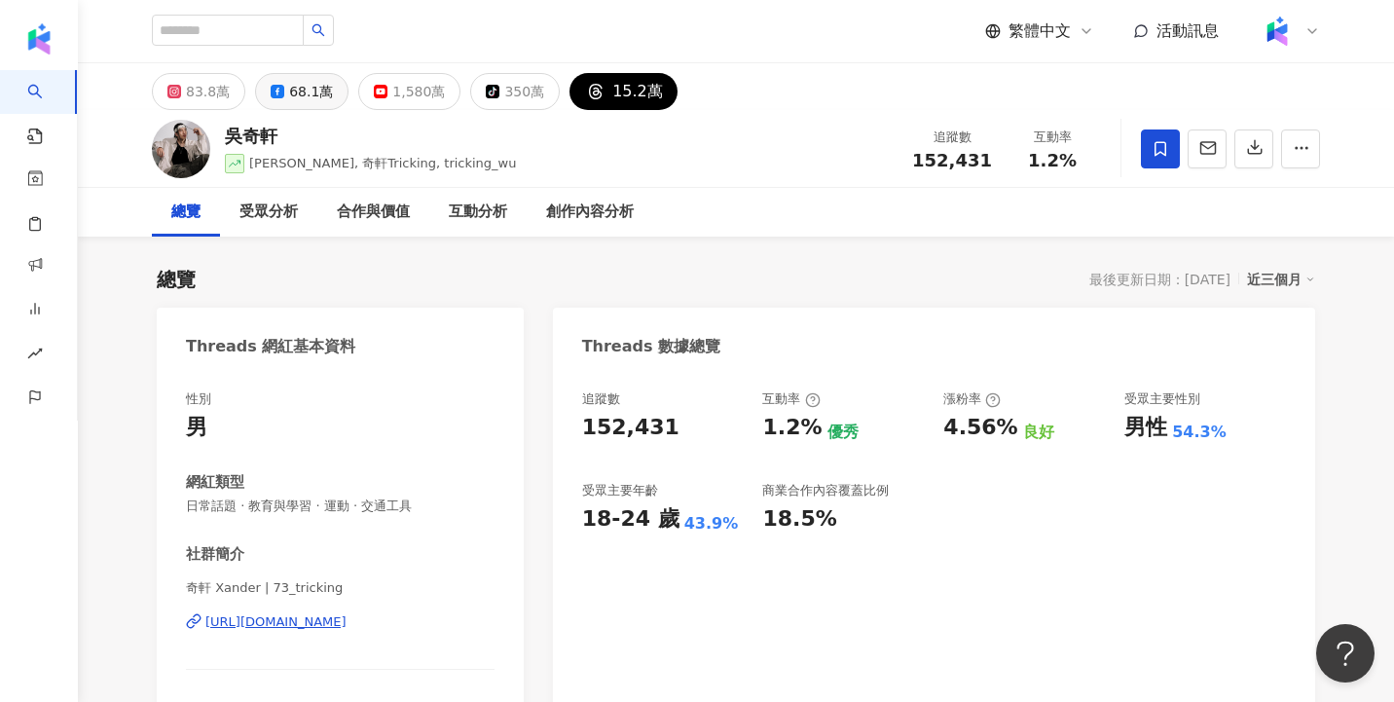
click at [421, 89] on div "1,580萬" at bounding box center [418, 91] width 53 height 27
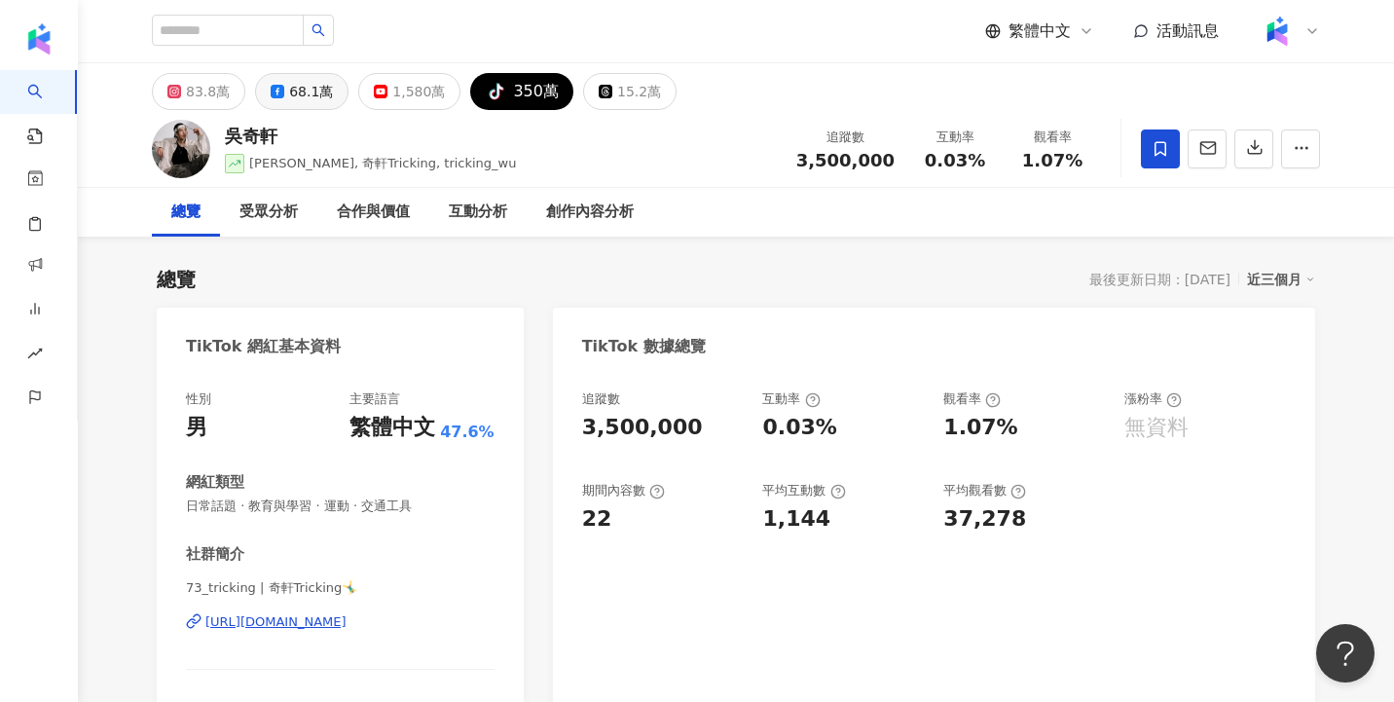
click at [318, 92] on div "68.1萬" at bounding box center [311, 91] width 44 height 27
click at [210, 88] on div "83.8萬" at bounding box center [208, 91] width 44 height 27
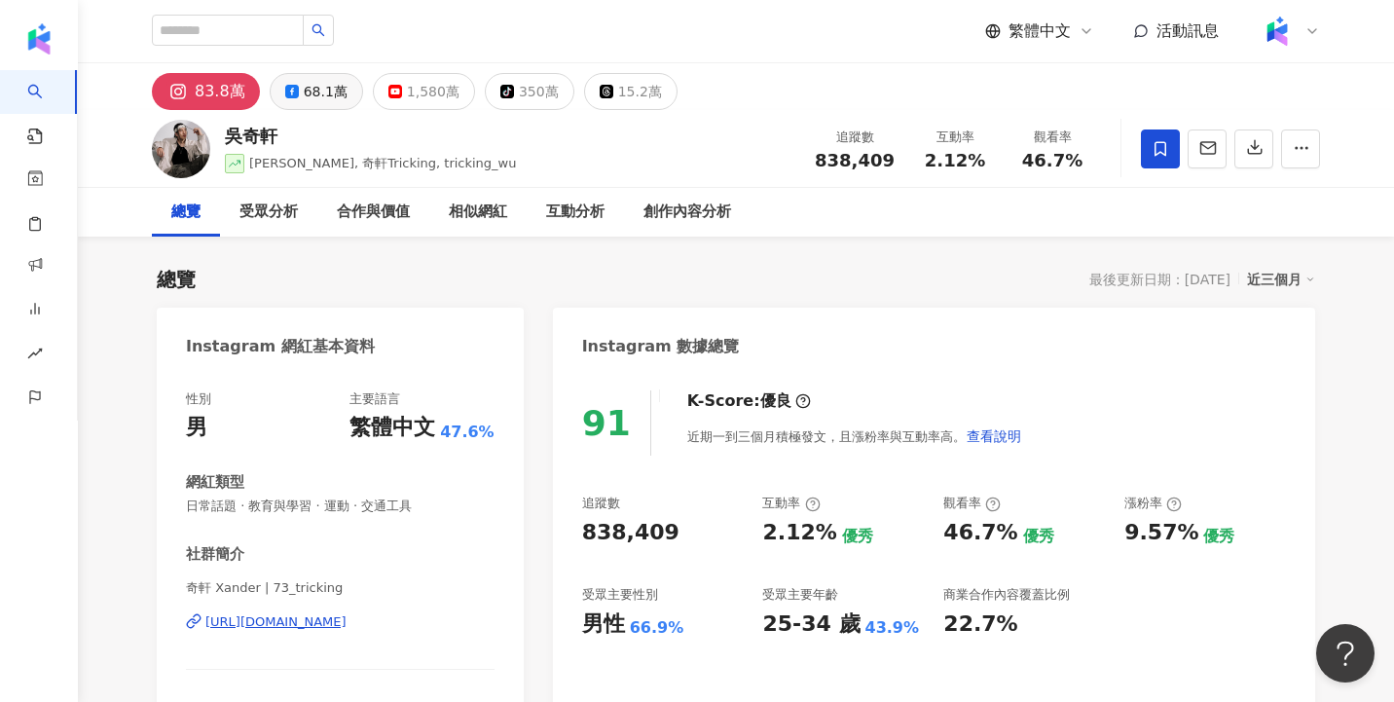
click at [326, 101] on div "68.1萬" at bounding box center [326, 91] width 44 height 27
click at [412, 100] on div "1,580萬" at bounding box center [433, 91] width 53 height 27
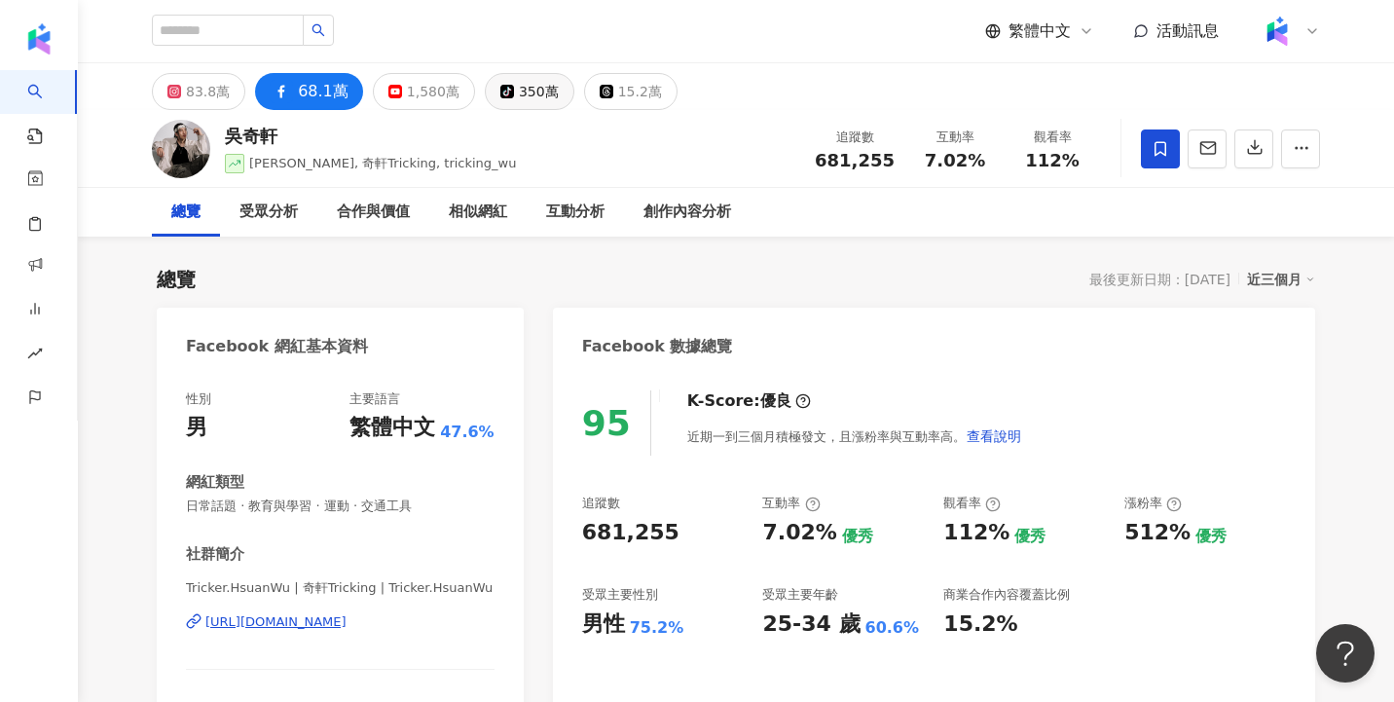
click at [530, 99] on div "350萬" at bounding box center [539, 91] width 40 height 27
click at [622, 103] on div "15.2萬" at bounding box center [640, 91] width 44 height 27
click at [633, 96] on div "15.2萬" at bounding box center [640, 91] width 44 height 27
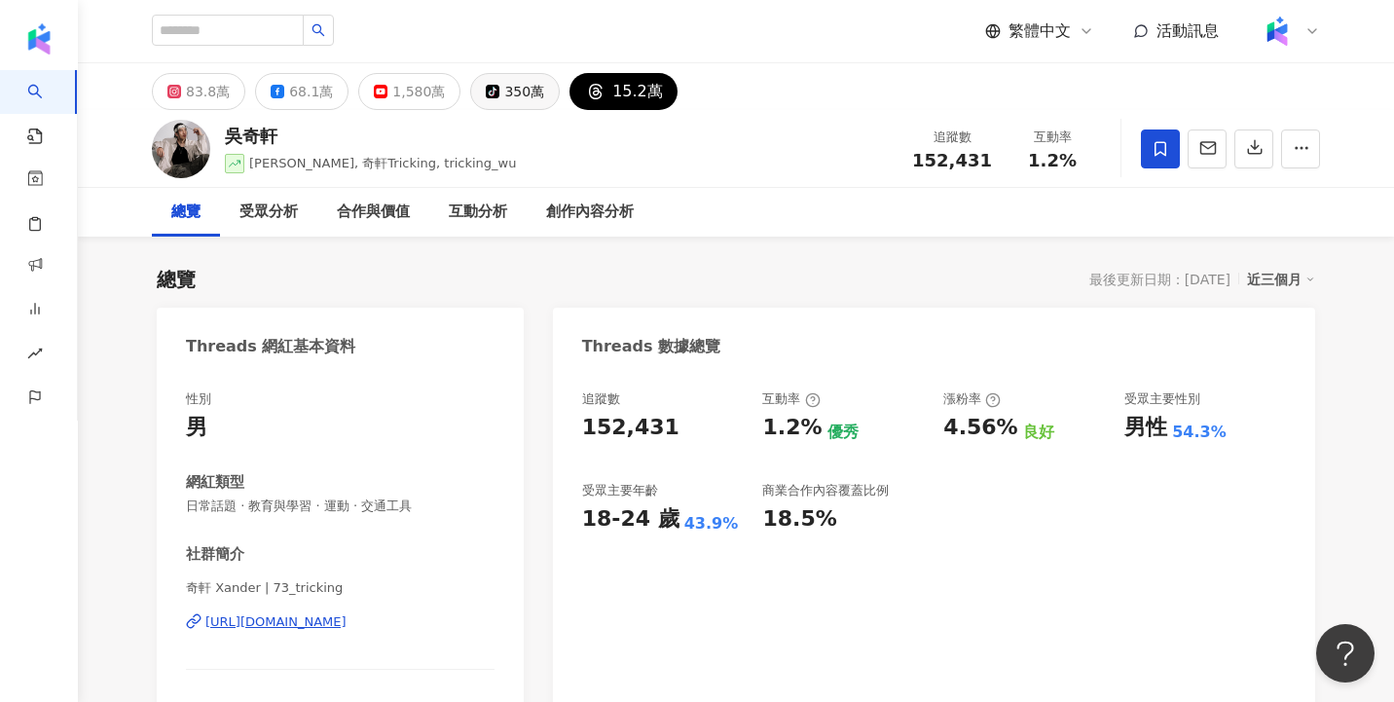
click at [515, 92] on div "350萬" at bounding box center [524, 91] width 40 height 27
click at [402, 98] on div "1,580萬" at bounding box center [418, 91] width 53 height 27
click at [221, 85] on div "83.8萬" at bounding box center [208, 91] width 44 height 27
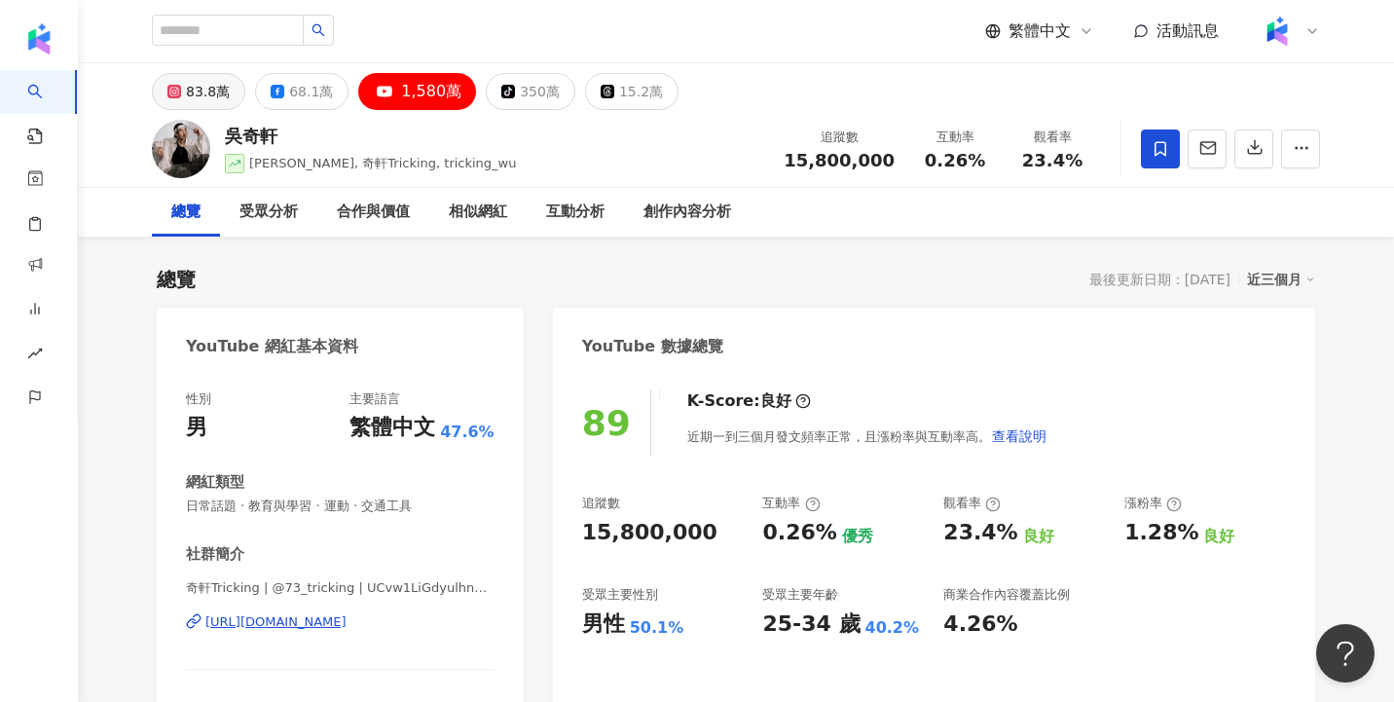
click at [220, 91] on div "83.8萬" at bounding box center [208, 91] width 44 height 27
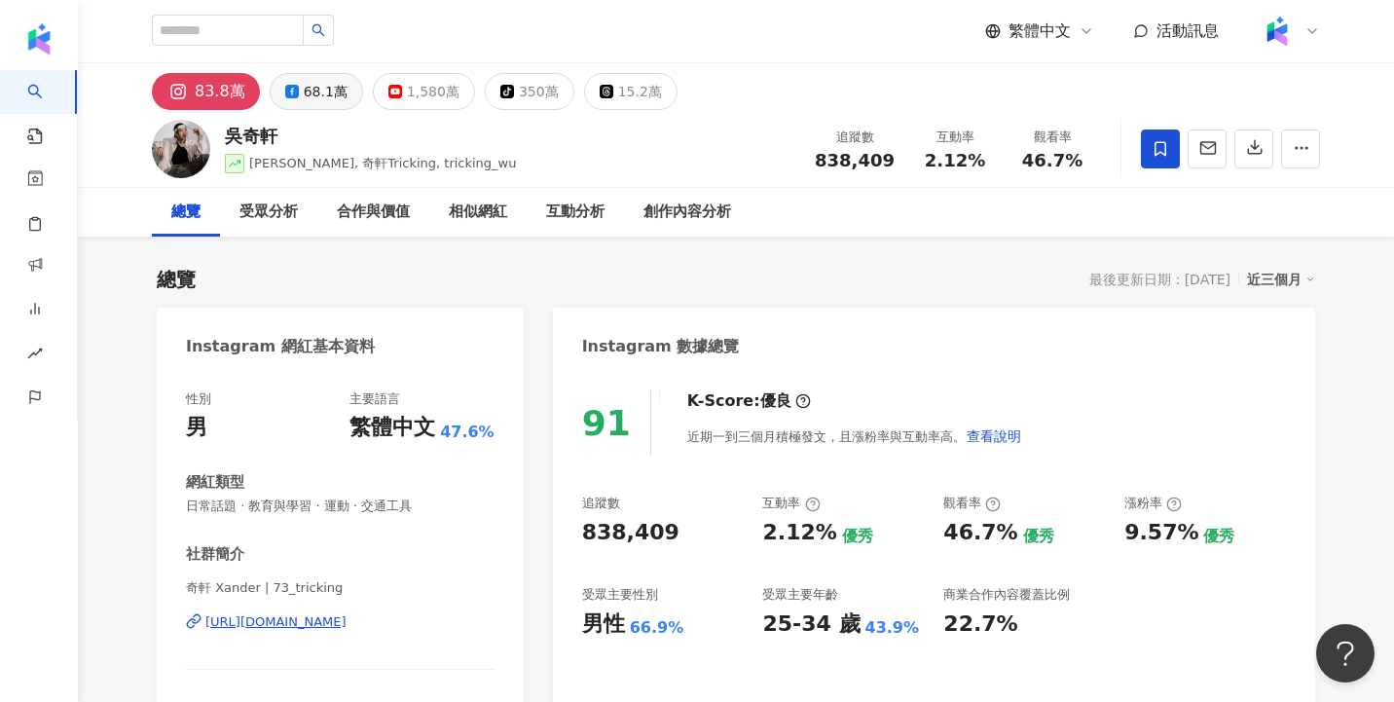
click at [292, 94] on icon at bounding box center [292, 92] width 14 height 14
click at [315, 93] on div "68.1萬" at bounding box center [326, 91] width 44 height 27
click at [415, 95] on div "1,580萬" at bounding box center [433, 91] width 53 height 27
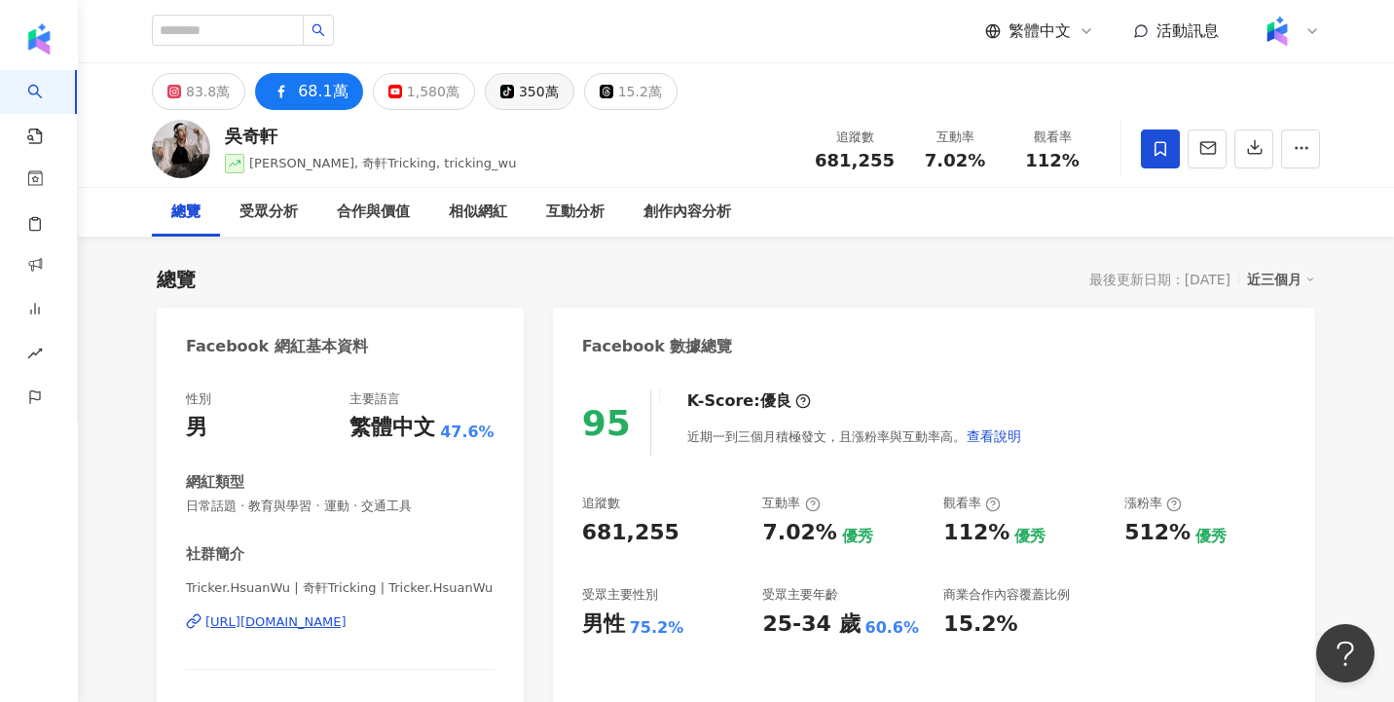
click at [519, 101] on div "350萬" at bounding box center [539, 91] width 40 height 27
click at [618, 96] on div "15.2萬" at bounding box center [640, 91] width 44 height 27
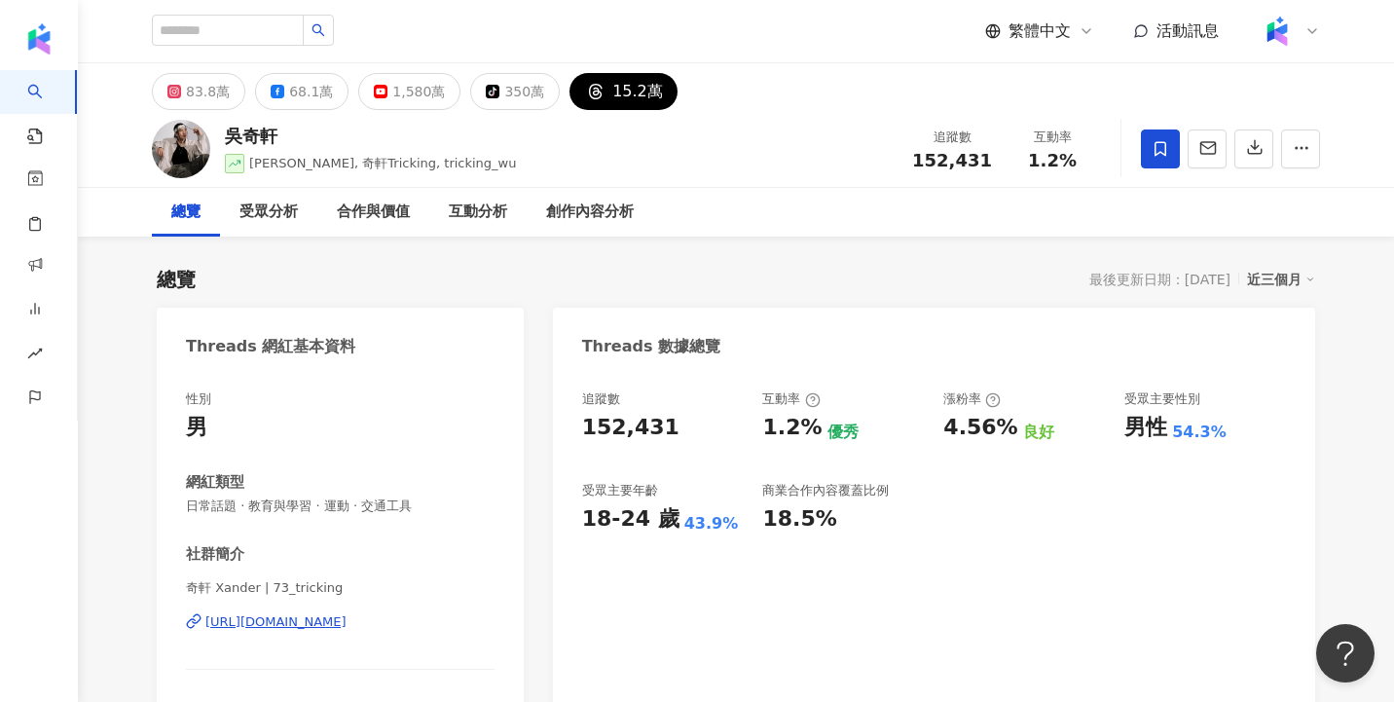
click at [683, 127] on div "吳奇軒 Wu Hsuan, 奇軒Tricking, tricking_wu 追蹤數 152,431 互動率 1.2%" at bounding box center [736, 148] width 1246 height 77
click at [504, 94] on div "350萬" at bounding box center [524, 91] width 40 height 27
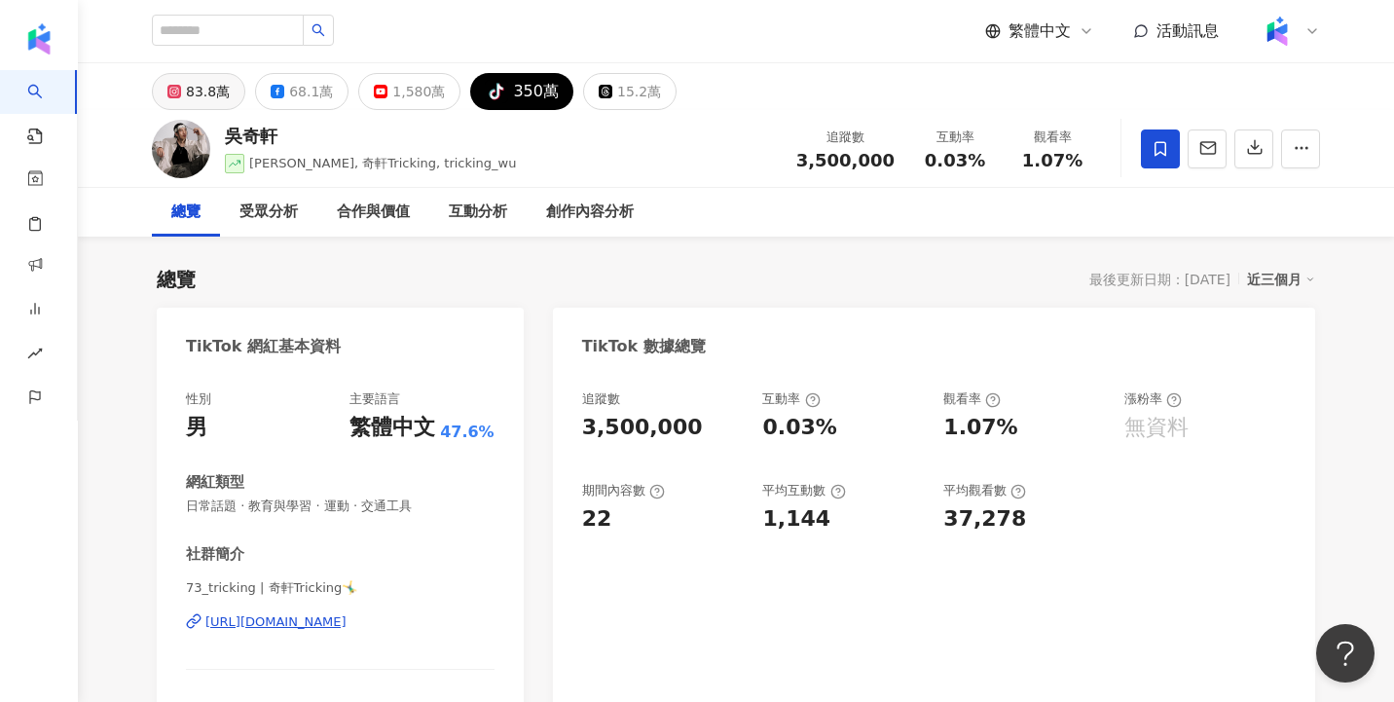
click at [205, 93] on div "83.8萬" at bounding box center [208, 91] width 44 height 27
click at [305, 95] on div "68.1萬" at bounding box center [311, 91] width 44 height 27
click at [439, 98] on div "1,580萬" at bounding box center [418, 91] width 53 height 27
